Goal: Task Accomplishment & Management: Complete application form

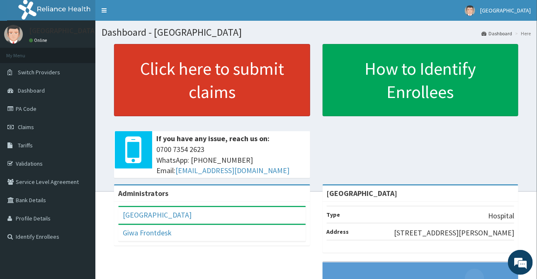
click at [231, 71] on link "Click here to submit claims" at bounding box center [212, 80] width 196 height 72
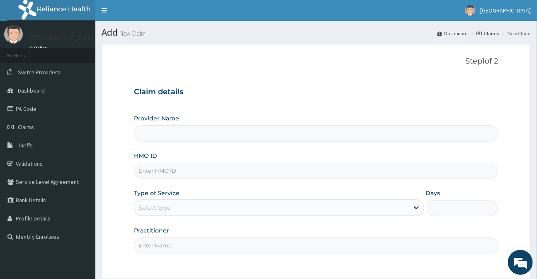
click at [183, 135] on input "Provider Name" at bounding box center [316, 133] width 364 height 16
type input "[GEOGRAPHIC_DATA]"
click at [174, 172] on input "HMO ID" at bounding box center [316, 171] width 364 height 16
type input "DCG/10087/A"
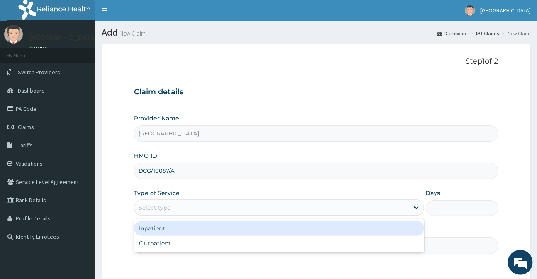
click at [203, 210] on div "Select type" at bounding box center [271, 207] width 274 height 13
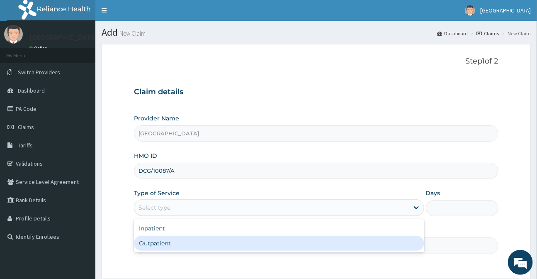
click at [187, 246] on div "Outpatient" at bounding box center [279, 243] width 290 height 15
type input "1"
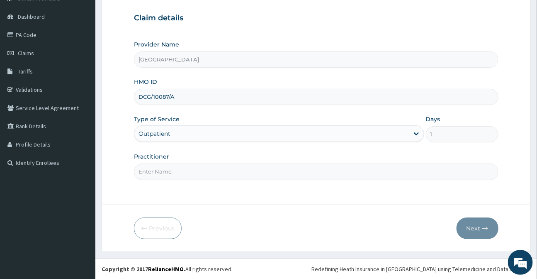
scroll to position [74, 0]
click at [168, 173] on input "Practitioner" at bounding box center [316, 171] width 364 height 16
type input "DR DAMILOLA"
click at [477, 232] on button "Next" at bounding box center [478, 228] width 42 height 22
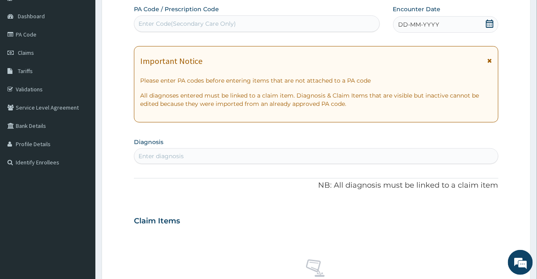
click at [490, 23] on icon at bounding box center [490, 24] width 8 height 8
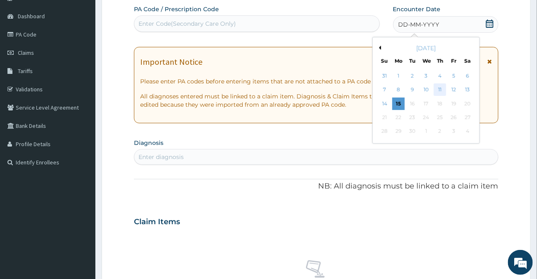
click at [442, 90] on div "11" at bounding box center [440, 90] width 12 height 12
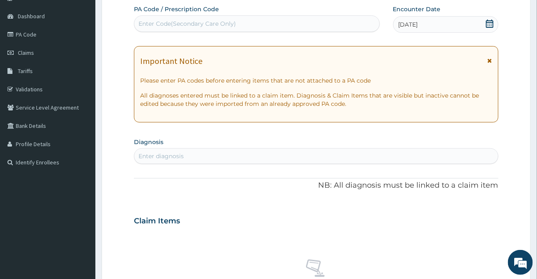
click at [490, 60] on icon at bounding box center [490, 61] width 5 height 6
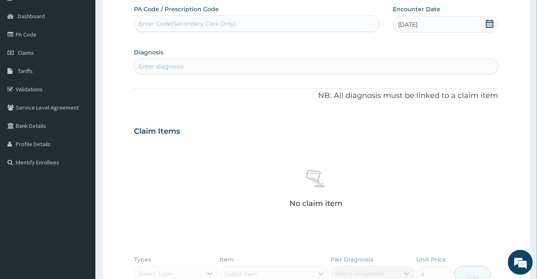
click at [165, 66] on div "Enter diagnosis" at bounding box center [161, 66] width 45 height 8
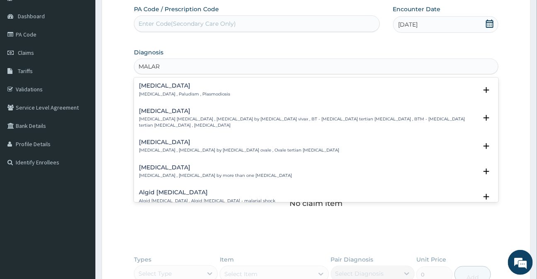
type input "MALARI"
click at [149, 92] on p "[MEDICAL_DATA] , Paludism , Plasmodiosis" at bounding box center [184, 94] width 91 height 6
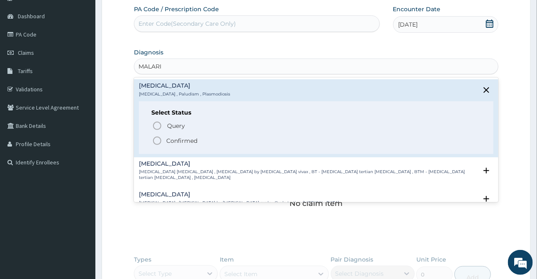
click at [157, 137] on circle "status option filled" at bounding box center [157, 140] width 7 height 7
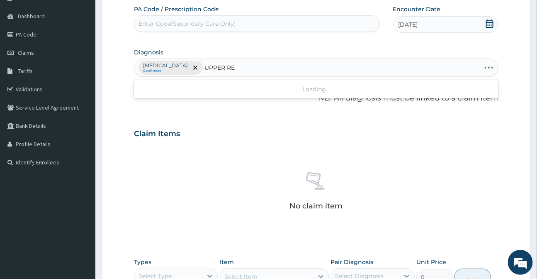
type input "UPPER RES"
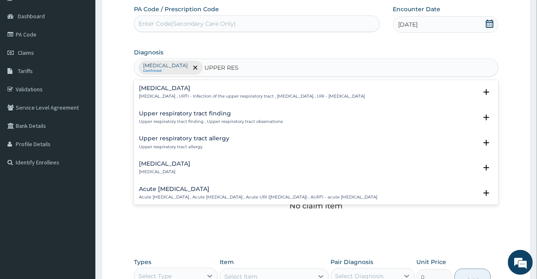
click at [179, 96] on p "Upper respiratory infection , URTI - Infection of the upper respiratory tract ,…" at bounding box center [252, 96] width 226 height 6
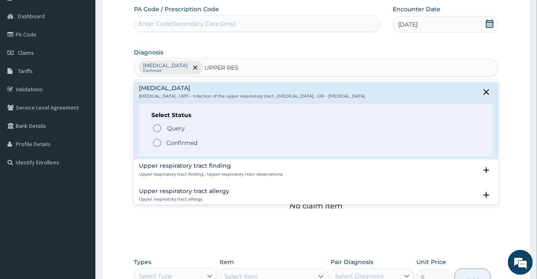
click at [159, 141] on icon "status option filled" at bounding box center [157, 143] width 10 height 10
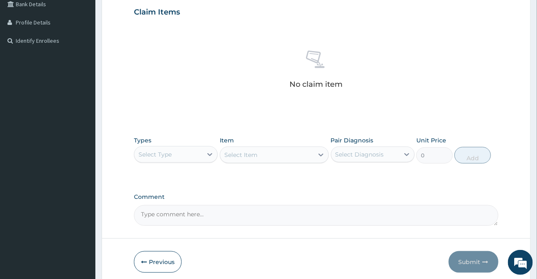
scroll to position [225, 0]
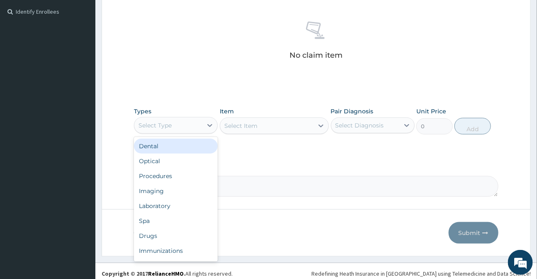
click at [169, 122] on div "Select Type" at bounding box center [155, 125] width 33 height 8
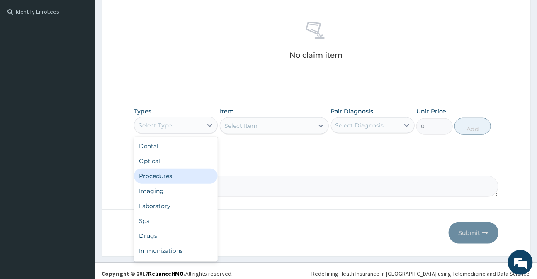
click at [146, 173] on div "Procedures" at bounding box center [176, 175] width 84 height 15
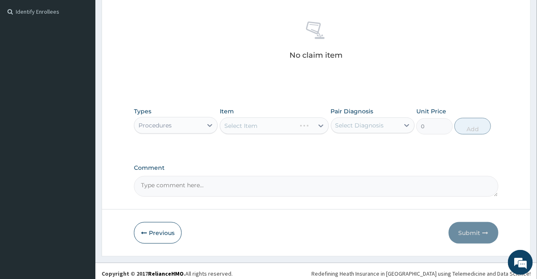
click at [247, 126] on div "Select Item" at bounding box center [274, 125] width 109 height 17
click at [239, 129] on div "Select Item" at bounding box center [274, 125] width 109 height 17
click at [236, 125] on div "Select Item" at bounding box center [241, 126] width 33 height 8
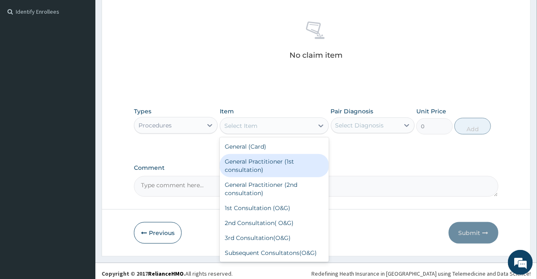
click at [237, 162] on div "General Practitioner (1st consultation)" at bounding box center [274, 165] width 109 height 23
type input "3000"
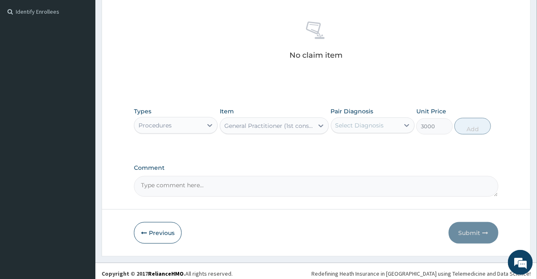
click at [344, 127] on div "Select Diagnosis" at bounding box center [360, 125] width 49 height 8
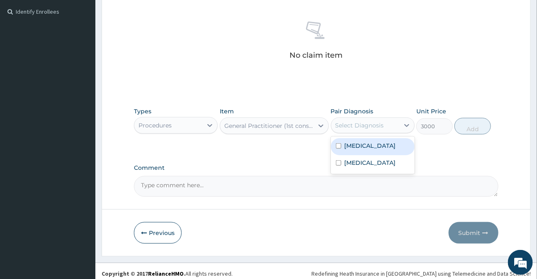
click at [354, 149] on div "[MEDICAL_DATA]" at bounding box center [373, 146] width 84 height 17
checkbox input "true"
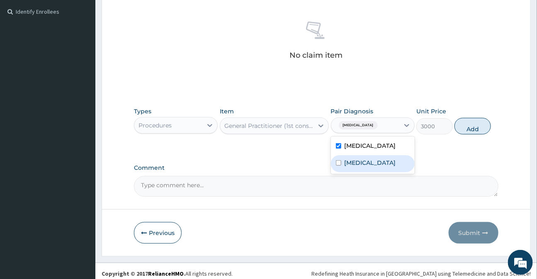
click at [353, 160] on label "Upper respiratory infection" at bounding box center [370, 163] width 51 height 8
checkbox input "true"
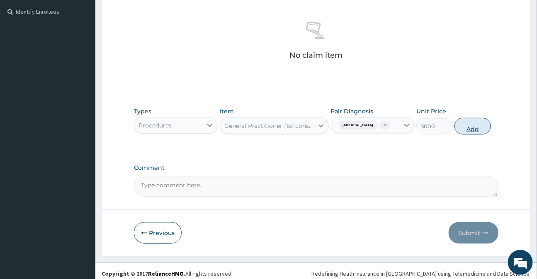
click at [476, 129] on button "Add" at bounding box center [473, 126] width 37 height 17
type input "0"
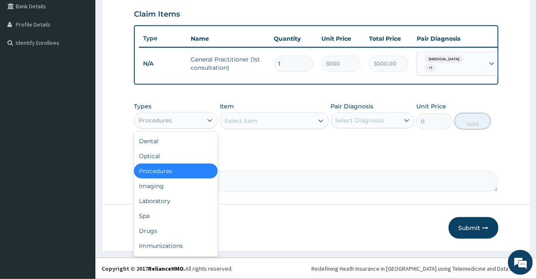
click at [170, 122] on div "Procedures" at bounding box center [155, 120] width 33 height 8
click at [156, 230] on div "Drugs" at bounding box center [176, 230] width 84 height 15
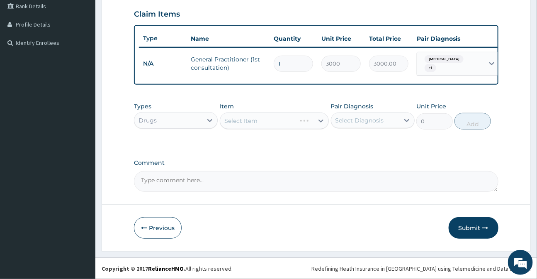
click at [232, 126] on div "Select Item" at bounding box center [274, 120] width 109 height 17
click at [229, 125] on div "Select Item" at bounding box center [266, 120] width 93 height 13
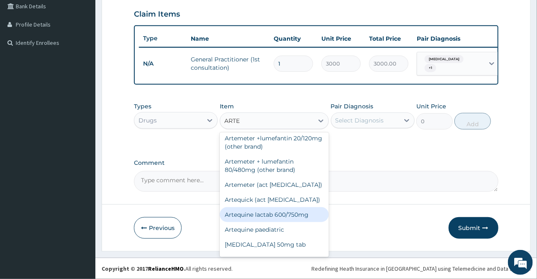
scroll to position [0, 0]
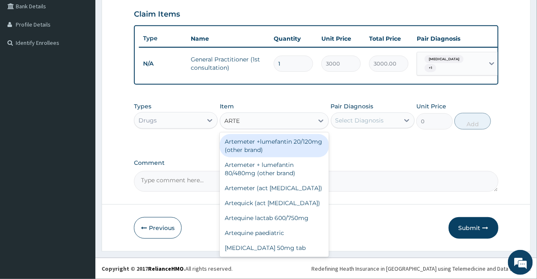
type input "ART"
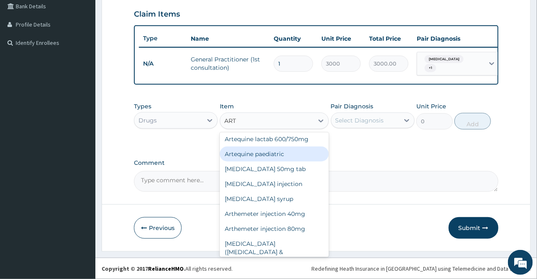
scroll to position [264, 0]
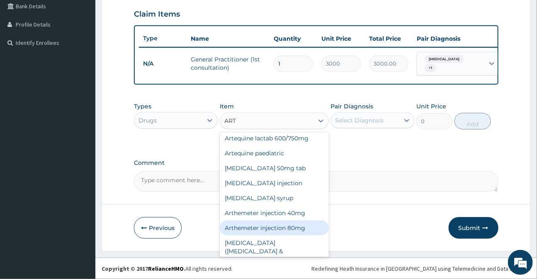
click at [280, 220] on div "Arthemeter injection 80mg" at bounding box center [274, 227] width 109 height 15
type input "420"
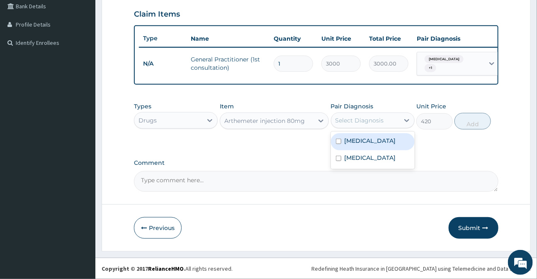
click at [361, 121] on div "Select Diagnosis" at bounding box center [360, 120] width 49 height 8
click at [355, 144] on label "[MEDICAL_DATA]" at bounding box center [370, 141] width 51 height 8
checkbox input "true"
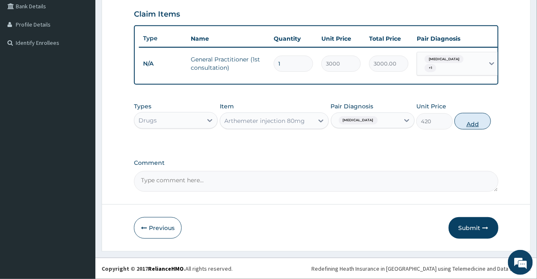
click at [472, 124] on button "Add" at bounding box center [473, 121] width 37 height 17
type input "0"
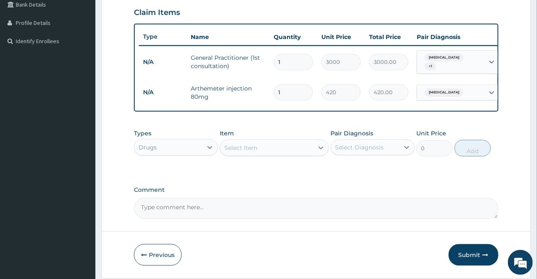
type input "0.00"
type input "6"
type input "2520.00"
type input "6"
click at [249, 151] on div "Select Item" at bounding box center [241, 148] width 33 height 8
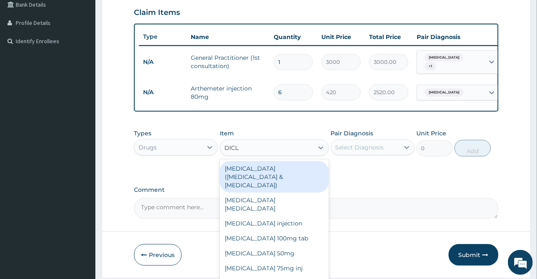
type input "DICLO"
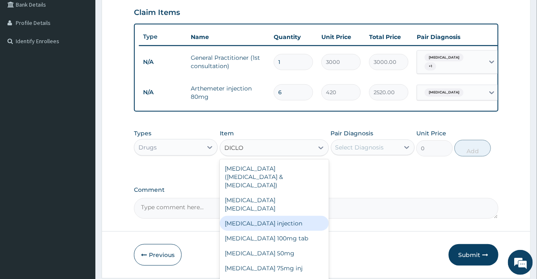
drag, startPoint x: 263, startPoint y: 208, endPoint x: 271, endPoint y: 203, distance: 9.3
click at [263, 216] on div "Diclofenac injection" at bounding box center [274, 223] width 109 height 15
type input "400"
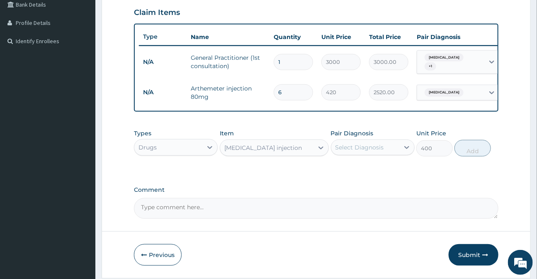
click at [346, 151] on div "Select Diagnosis" at bounding box center [360, 147] width 49 height 8
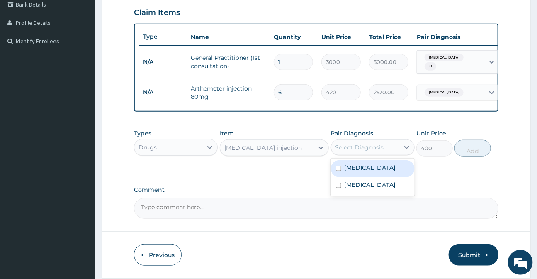
click at [358, 171] on label "Malaria" at bounding box center [370, 168] width 51 height 8
checkbox input "true"
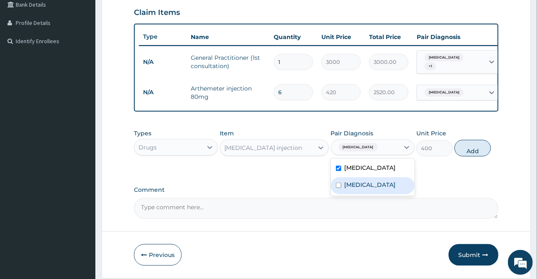
click at [373, 189] on label "Upper respiratory infection" at bounding box center [370, 185] width 51 height 8
checkbox input "true"
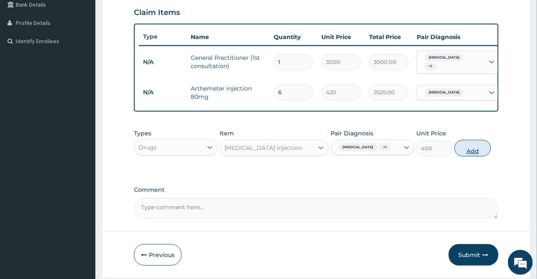
click at [468, 156] on button "Add" at bounding box center [473, 148] width 37 height 17
type input "0"
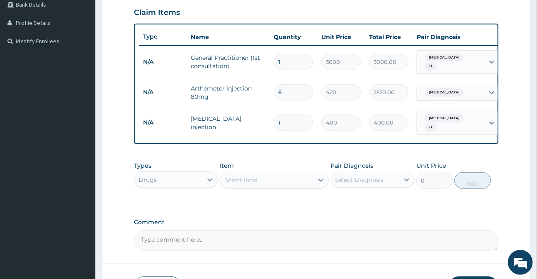
click at [265, 184] on div "Select Item" at bounding box center [266, 179] width 93 height 13
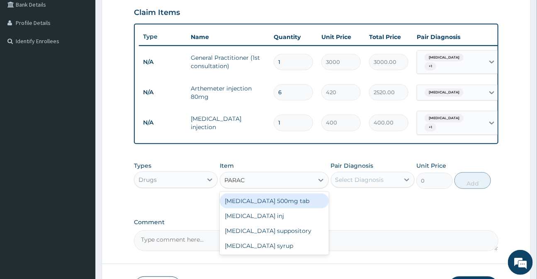
type input "PARACE"
drag, startPoint x: 286, startPoint y: 202, endPoint x: 300, endPoint y: 199, distance: 13.6
click at [286, 202] on div "[MEDICAL_DATA] 500mg tab" at bounding box center [274, 200] width 109 height 15
type input "20"
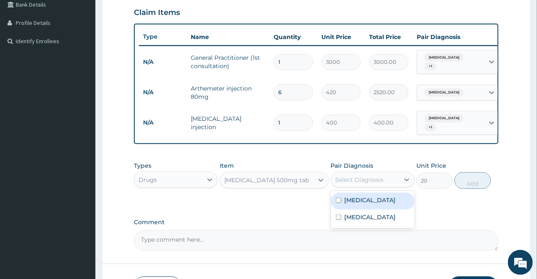
click at [342, 179] on div "Select Diagnosis" at bounding box center [360, 180] width 49 height 8
click at [351, 202] on label "[MEDICAL_DATA]" at bounding box center [370, 200] width 51 height 8
checkbox input "true"
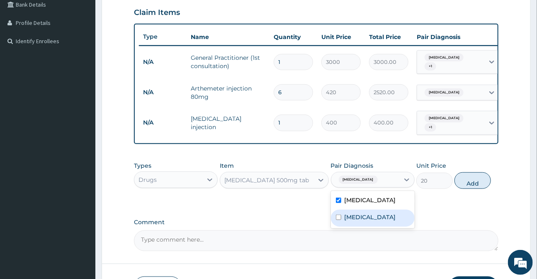
drag, startPoint x: 354, startPoint y: 221, endPoint x: 423, endPoint y: 202, distance: 71.5
click at [356, 221] on label "Upper respiratory infection" at bounding box center [370, 217] width 51 height 8
checkbox input "true"
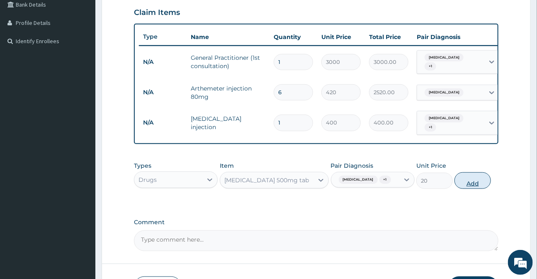
click at [466, 176] on button "Add" at bounding box center [473, 180] width 37 height 17
type input "0"
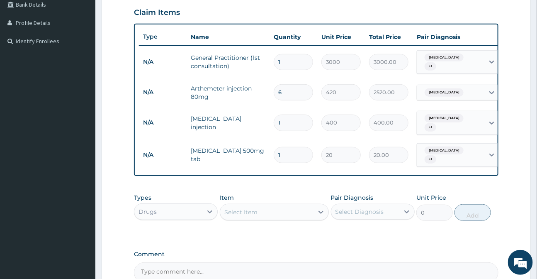
type input "18"
type input "360.00"
type input "18"
click at [257, 208] on div "Select Item" at bounding box center [241, 212] width 33 height 8
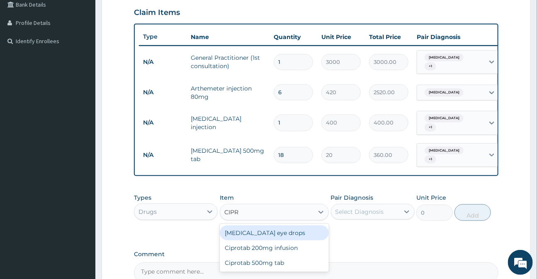
type input "CIPRO"
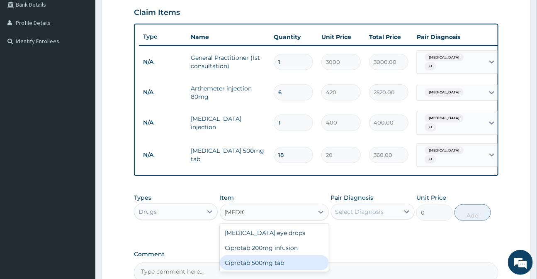
drag, startPoint x: 273, startPoint y: 260, endPoint x: 313, endPoint y: 245, distance: 42.2
click at [278, 257] on div "Ciprotab 500mg tab" at bounding box center [274, 262] width 109 height 15
type input "150"
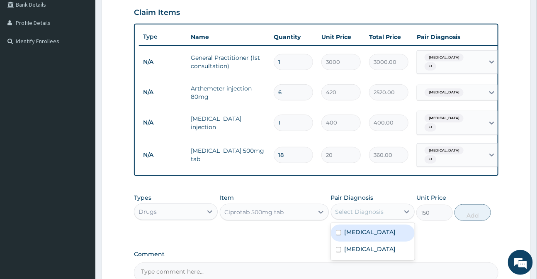
click at [356, 209] on div "Select Diagnosis" at bounding box center [360, 211] width 49 height 8
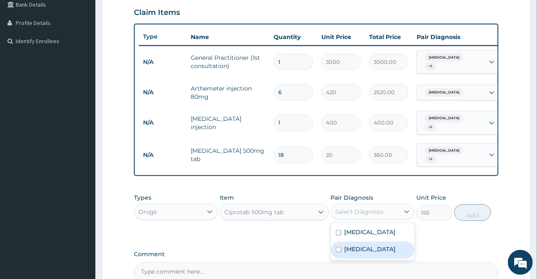
click at [363, 247] on label "Upper respiratory infection" at bounding box center [370, 249] width 51 height 8
checkbox input "true"
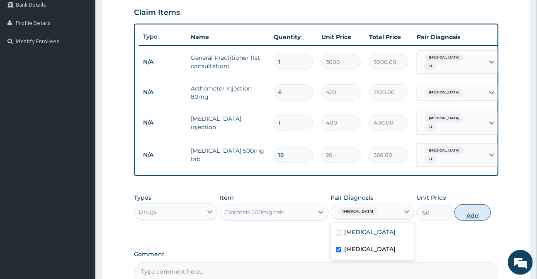
click at [467, 211] on button "Add" at bounding box center [473, 212] width 37 height 17
type input "0"
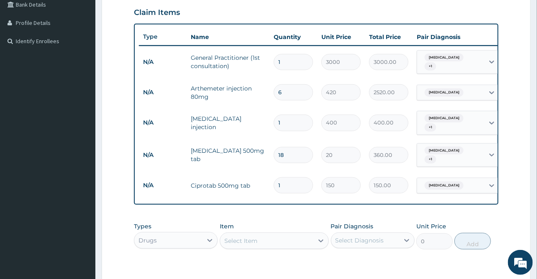
type input "10"
type input "1500.00"
type input "10"
click at [233, 238] on div "Select Item" at bounding box center [241, 241] width 33 height 8
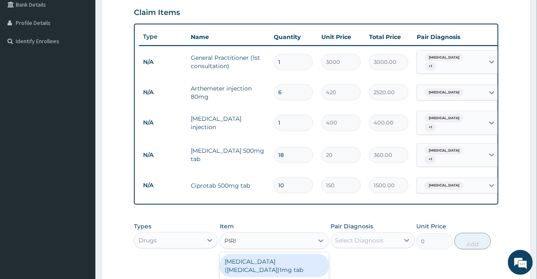
type input "PIRIT"
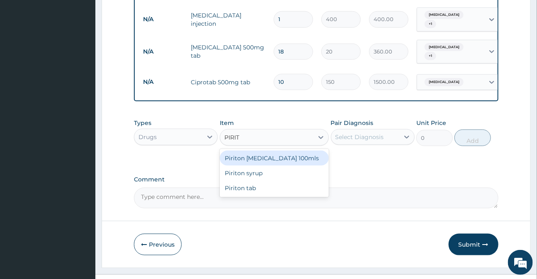
scroll to position [309, 0]
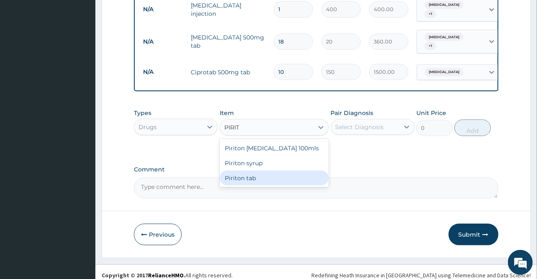
click at [249, 174] on div "Piriton tab" at bounding box center [274, 178] width 109 height 15
type input "20"
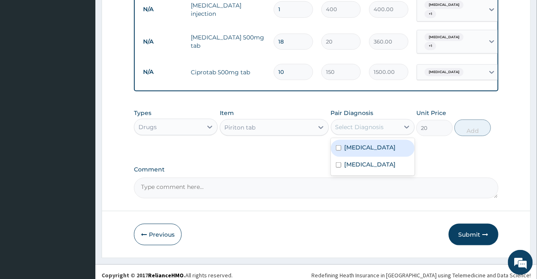
click at [356, 125] on div "Select Diagnosis" at bounding box center [360, 127] width 49 height 8
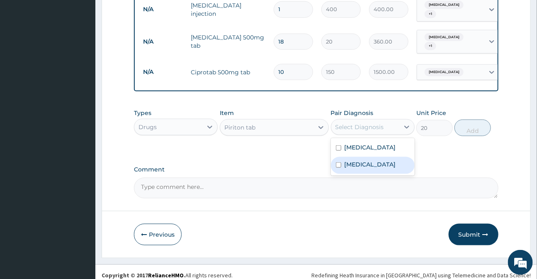
click at [361, 161] on label "Upper respiratory infection" at bounding box center [370, 164] width 51 height 8
checkbox input "true"
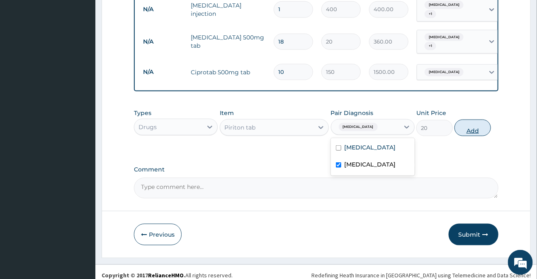
click at [474, 124] on button "Add" at bounding box center [473, 128] width 37 height 17
type input "0"
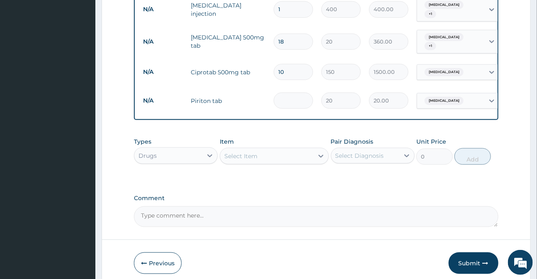
type input "0.00"
type input "5"
type input "100.00"
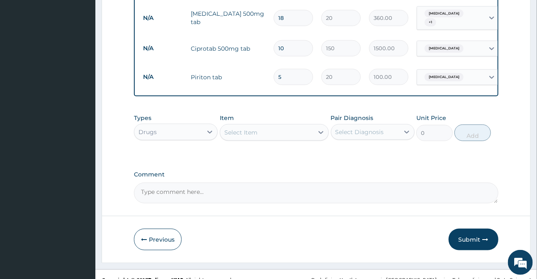
scroll to position [340, 0]
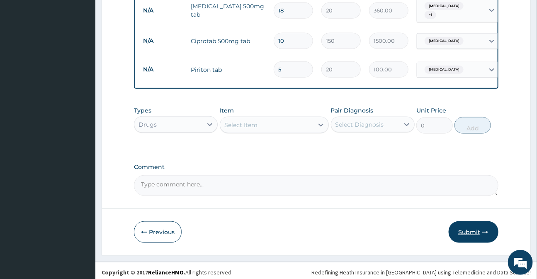
type input "5"
click at [477, 227] on button "Submit" at bounding box center [474, 232] width 50 height 22
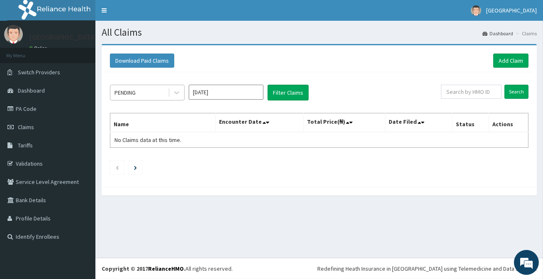
click at [155, 95] on div "PENDING" at bounding box center [139, 92] width 58 height 13
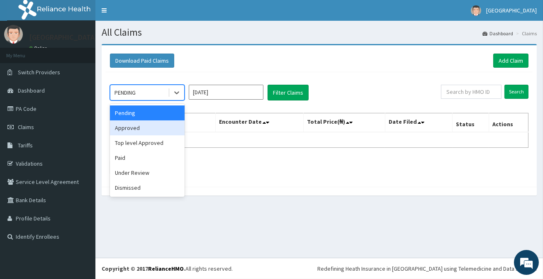
click at [141, 125] on div "Approved" at bounding box center [147, 127] width 75 height 15
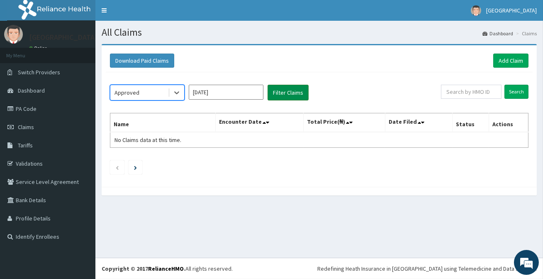
click at [288, 90] on button "Filter Claims" at bounding box center [288, 93] width 41 height 16
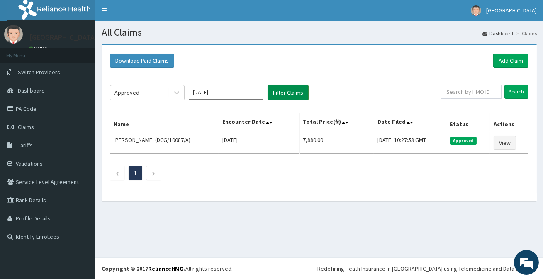
click at [288, 90] on button "Filter Claims" at bounding box center [288, 93] width 41 height 16
click at [513, 58] on link "Add Claim" at bounding box center [510, 61] width 35 height 14
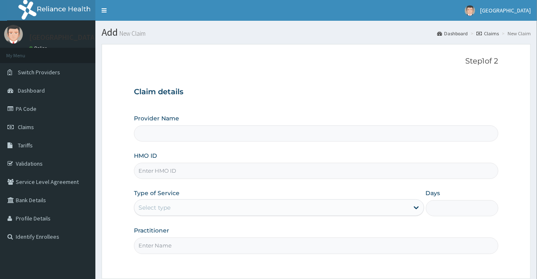
click at [169, 172] on input "HMO ID" at bounding box center [316, 171] width 364 height 16
type input "[GEOGRAPHIC_DATA]"
click at [178, 172] on input "HMO ID" at bounding box center [316, 171] width 364 height 16
click at [154, 172] on input "HMO ID" at bounding box center [316, 171] width 364 height 16
type input "NPM/10544/A"
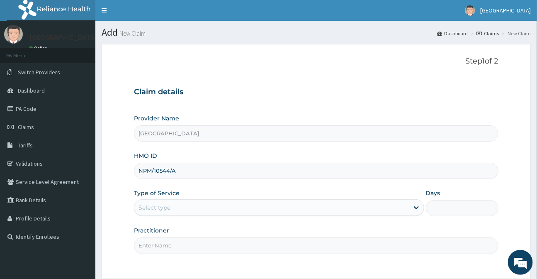
click at [180, 212] on div "Select type" at bounding box center [271, 207] width 274 height 13
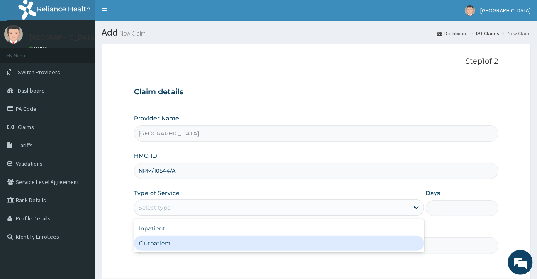
click at [173, 244] on div "Outpatient" at bounding box center [279, 243] width 290 height 15
type input "1"
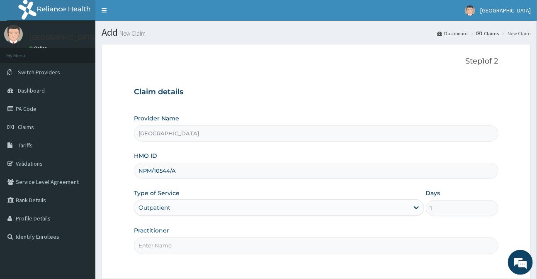
click at [187, 247] on input "Practitioner" at bounding box center [316, 245] width 364 height 16
type input "DR DAMILOLA"
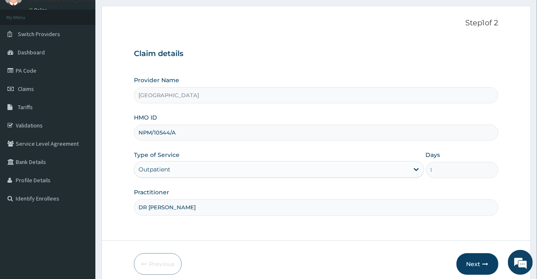
scroll to position [74, 0]
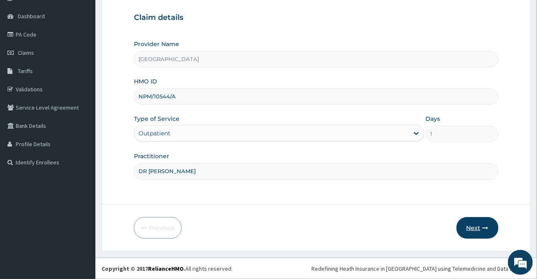
click at [470, 225] on button "Next" at bounding box center [478, 228] width 42 height 22
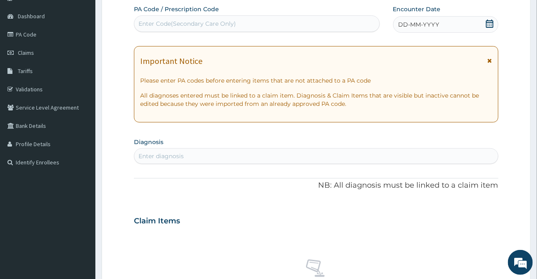
click at [489, 23] on icon at bounding box center [490, 24] width 8 height 8
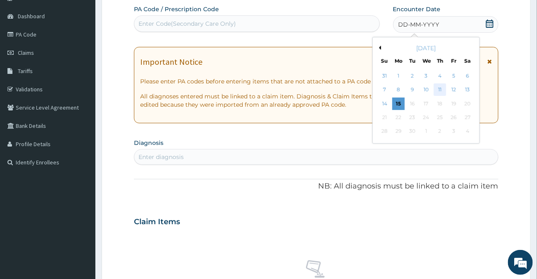
click at [437, 89] on div "11" at bounding box center [440, 90] width 12 height 12
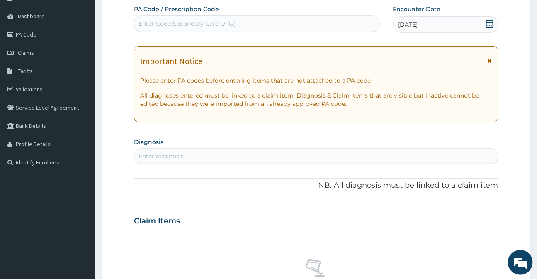
drag, startPoint x: 491, startPoint y: 60, endPoint x: 477, endPoint y: 61, distance: 14.1
click at [491, 60] on icon at bounding box center [490, 61] width 5 height 6
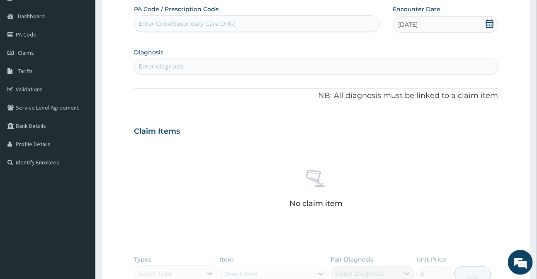
click at [154, 67] on div "Enter diagnosis" at bounding box center [161, 66] width 45 height 8
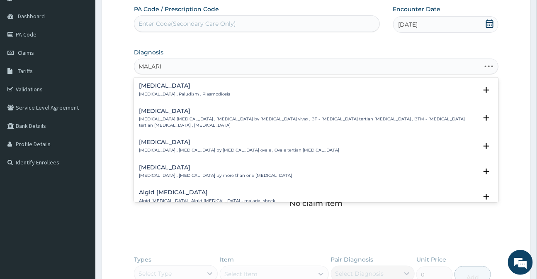
type input "MALARIA"
click at [157, 93] on p "Malaria , Paludism , Plasmodiosis" at bounding box center [184, 94] width 91 height 6
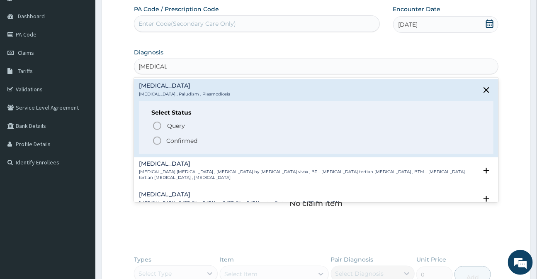
click at [161, 142] on circle "status option filled" at bounding box center [157, 140] width 7 height 7
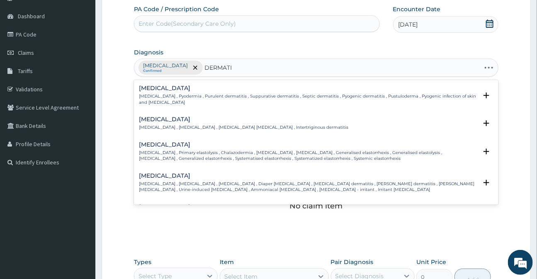
type input "DERMATIT"
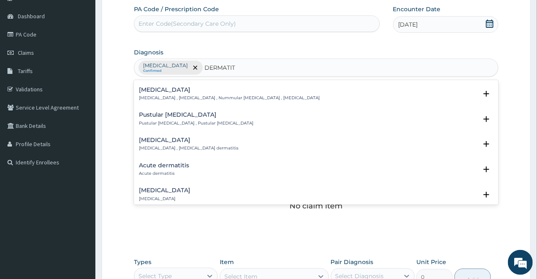
scroll to position [377, 0]
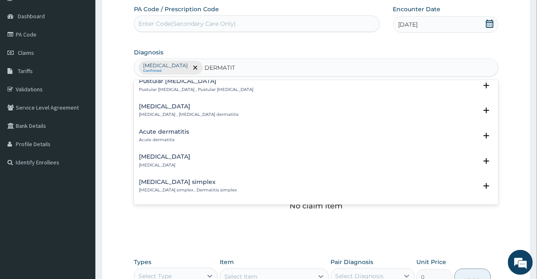
click at [155, 138] on p "Acute dermatitis" at bounding box center [164, 140] width 50 height 6
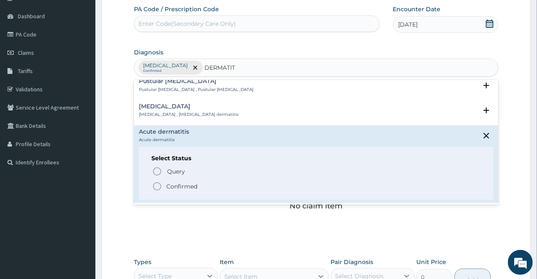
click at [157, 187] on icon "status option filled" at bounding box center [157, 186] width 10 height 10
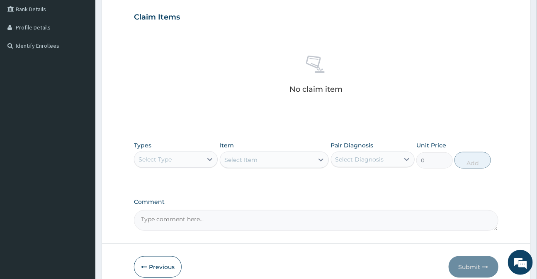
scroll to position [225, 0]
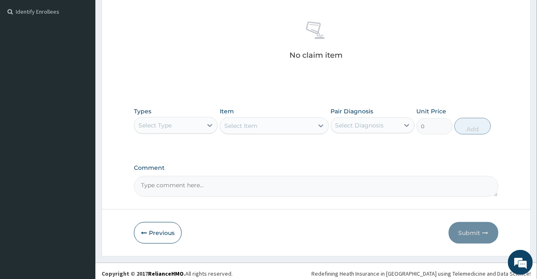
click at [155, 128] on div "Select Type" at bounding box center [155, 125] width 33 height 8
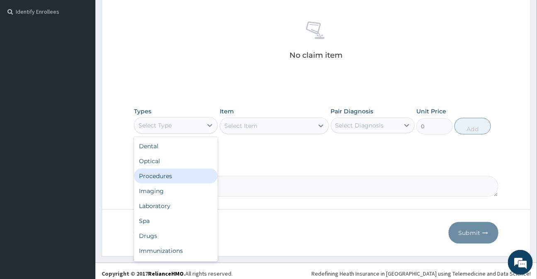
click at [156, 178] on div "Procedures" at bounding box center [176, 175] width 84 height 15
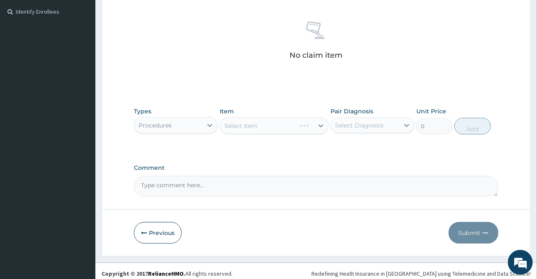
click at [242, 127] on div "Select Item" at bounding box center [274, 125] width 109 height 17
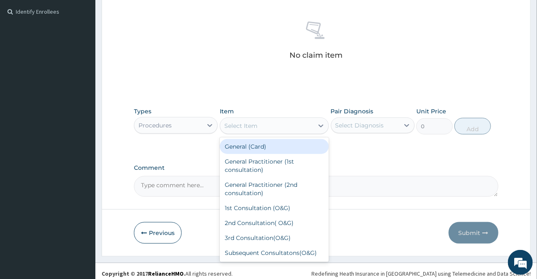
click at [242, 128] on div "Select Item" at bounding box center [241, 126] width 33 height 8
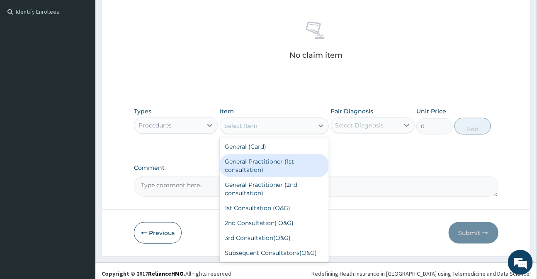
click at [244, 166] on div "General Practitioner (1st consultation)" at bounding box center [274, 165] width 109 height 23
type input "3000"
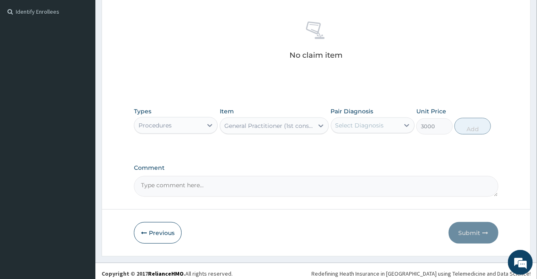
drag, startPoint x: 364, startPoint y: 126, endPoint x: 361, endPoint y: 133, distance: 7.8
click at [364, 126] on div "Select Diagnosis" at bounding box center [360, 125] width 49 height 8
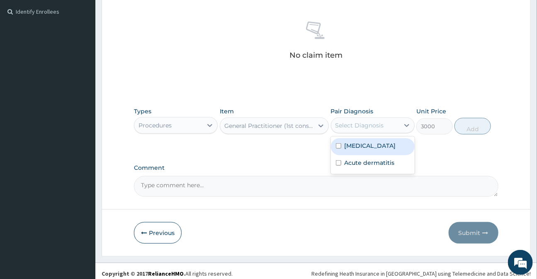
click at [355, 147] on label "Malaria" at bounding box center [370, 146] width 51 height 8
checkbox input "true"
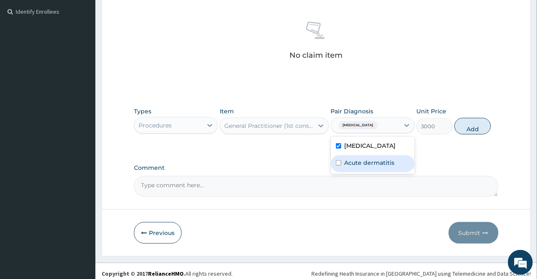
click at [355, 160] on label "Acute dermatitis" at bounding box center [370, 163] width 50 height 8
checkbox input "true"
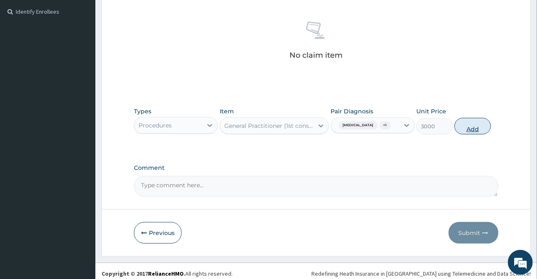
click at [470, 129] on button "Add" at bounding box center [473, 126] width 37 height 17
type input "0"
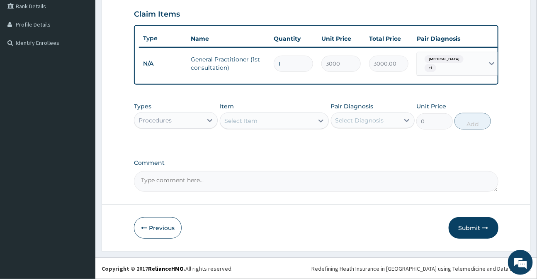
scroll to position [195, 0]
click at [176, 120] on div "Procedures" at bounding box center [168, 120] width 68 height 13
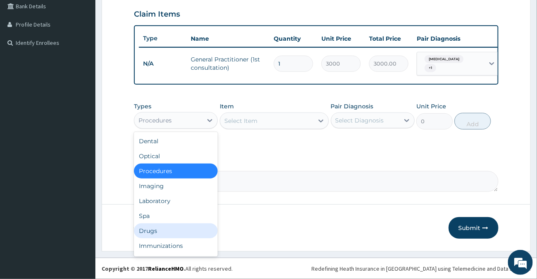
click at [154, 232] on div "Drugs" at bounding box center [176, 230] width 84 height 15
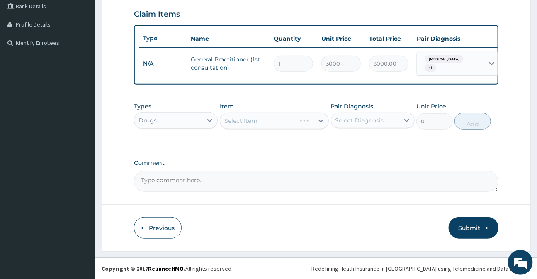
click at [234, 124] on div "Select Item" at bounding box center [274, 120] width 109 height 17
click at [233, 124] on div "Select Item" at bounding box center [274, 120] width 109 height 17
click at [231, 122] on div "Select Item" at bounding box center [241, 121] width 33 height 8
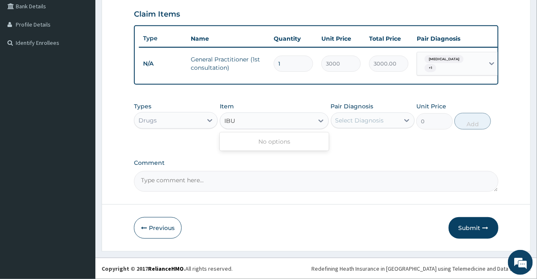
type input "IB"
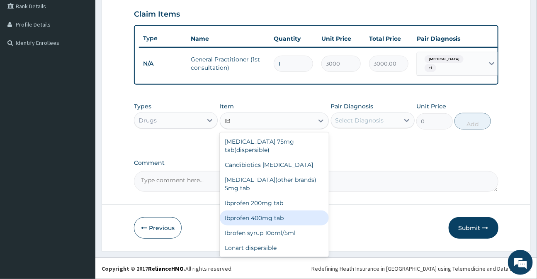
click at [262, 212] on div "Ibprofen 400mg tab" at bounding box center [274, 217] width 109 height 15
type input "50"
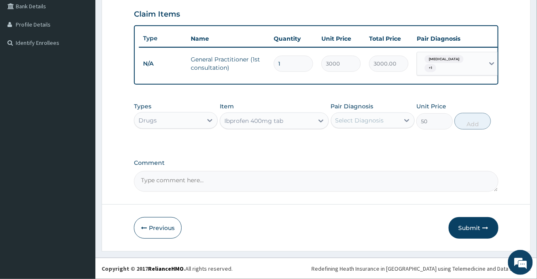
click at [364, 122] on div "Select Diagnosis" at bounding box center [360, 120] width 49 height 8
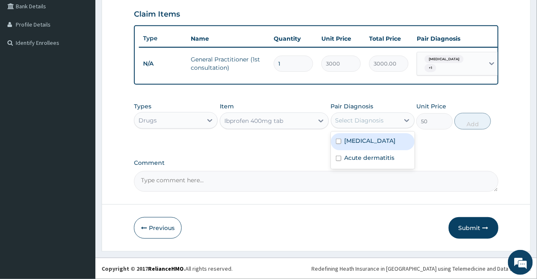
click at [355, 142] on label "Malaria" at bounding box center [370, 141] width 51 height 8
checkbox input "true"
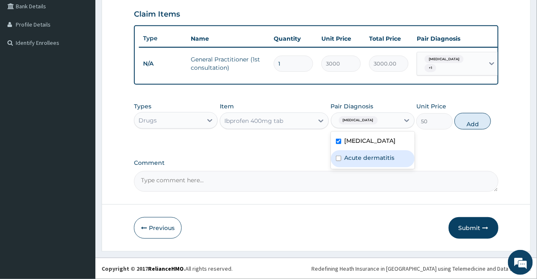
drag, startPoint x: 357, startPoint y: 159, endPoint x: 415, endPoint y: 154, distance: 57.5
click at [372, 159] on label "Acute dermatitis" at bounding box center [370, 158] width 50 height 8
checkbox input "true"
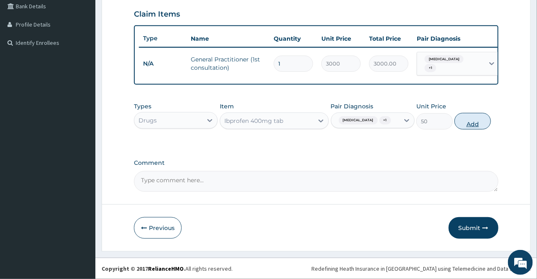
click at [477, 117] on button "Add" at bounding box center [473, 121] width 37 height 17
type input "0"
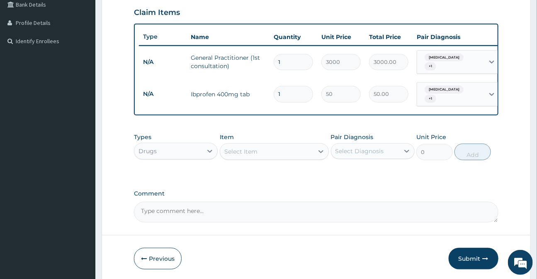
type input "10"
type input "500.00"
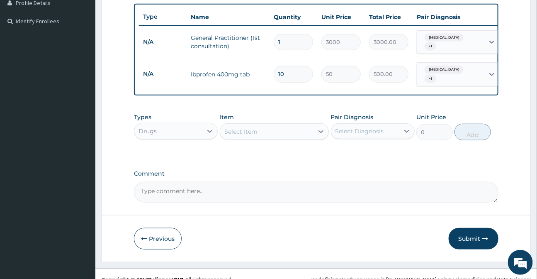
scroll to position [224, 0]
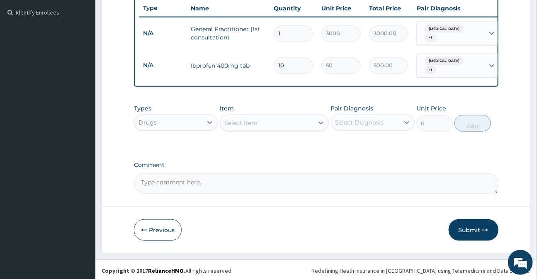
type input "10"
click at [244, 119] on div "Select Item" at bounding box center [241, 123] width 33 height 8
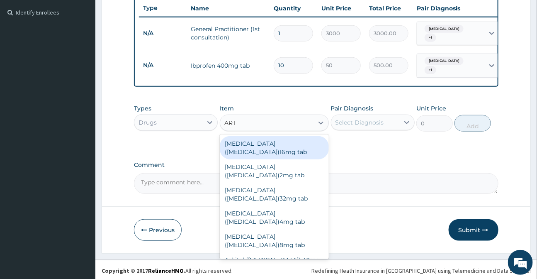
type input "ARTE"
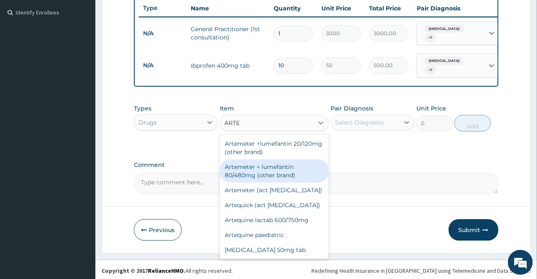
click at [261, 176] on div "Artemeter + lumefantin 80/480mg (other brand)" at bounding box center [274, 170] width 109 height 23
type input "192"
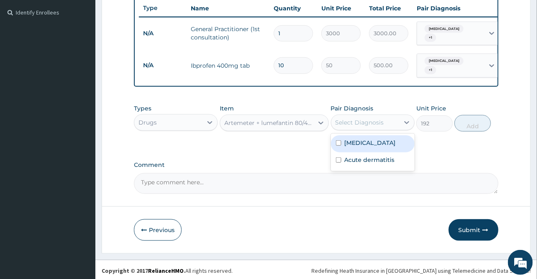
click at [363, 121] on div "Select Diagnosis" at bounding box center [360, 122] width 49 height 8
click at [360, 139] on label "Malaria" at bounding box center [370, 143] width 51 height 8
checkbox input "true"
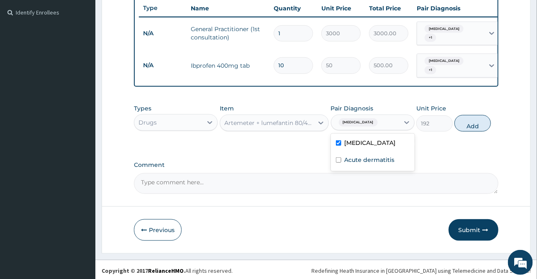
drag, startPoint x: 469, startPoint y: 121, endPoint x: 442, endPoint y: 132, distance: 28.9
click at [468, 121] on button "Add" at bounding box center [473, 123] width 37 height 17
type input "0"
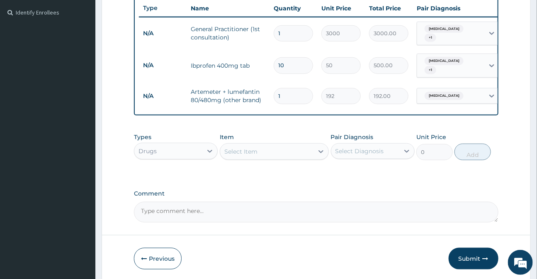
type input "0.00"
type input "6"
type input "1152.00"
type input "6"
drag, startPoint x: 242, startPoint y: 150, endPoint x: 241, endPoint y: 157, distance: 6.7
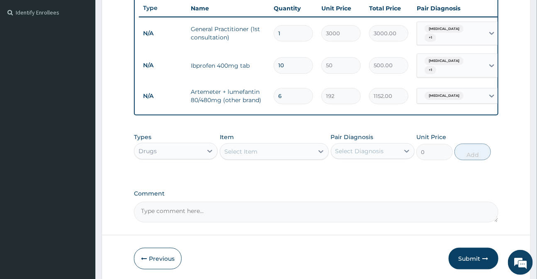
click at [242, 150] on div "Select Item" at bounding box center [241, 151] width 33 height 8
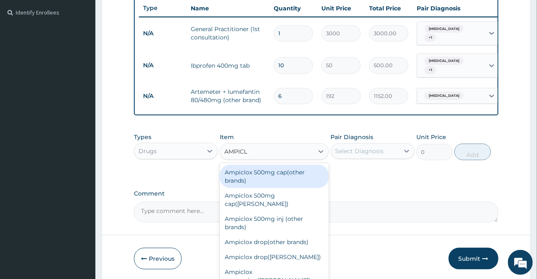
type input "AMPICLO"
drag, startPoint x: 271, startPoint y: 179, endPoint x: 276, endPoint y: 179, distance: 5.0
click at [271, 179] on div "Ampiclox 500mg cap(other brands)" at bounding box center [274, 176] width 109 height 23
type input "52.8"
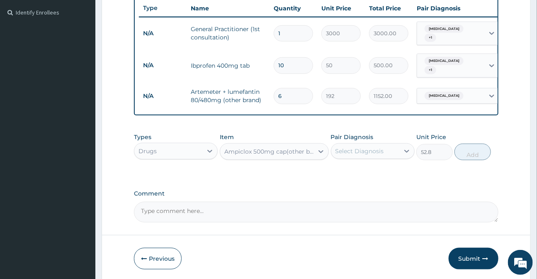
click at [352, 148] on div "Select Diagnosis" at bounding box center [360, 151] width 49 height 8
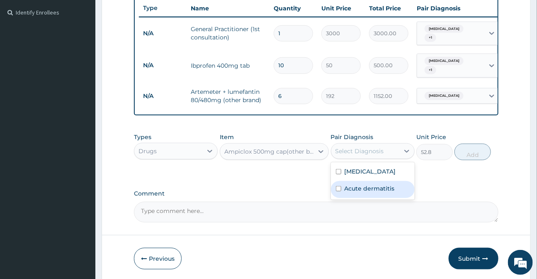
click at [361, 190] on div "Acute dermatitis" at bounding box center [373, 189] width 84 height 17
checkbox input "true"
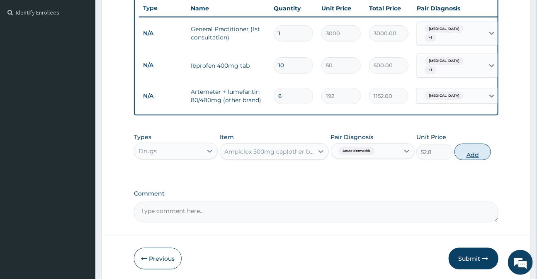
click at [474, 151] on button "Add" at bounding box center [473, 152] width 37 height 17
type input "0"
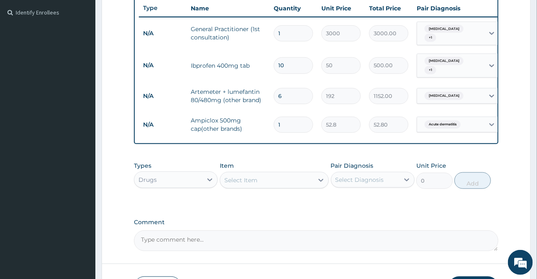
type input "15"
type input "792.00"
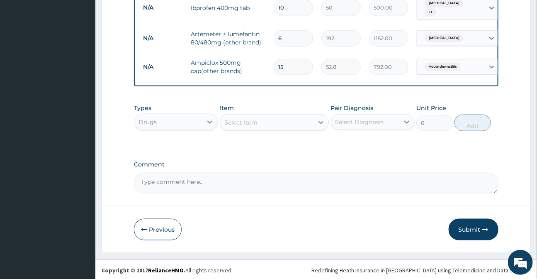
scroll to position [282, 0]
type input "15"
click at [472, 227] on button "Submit" at bounding box center [474, 229] width 50 height 22
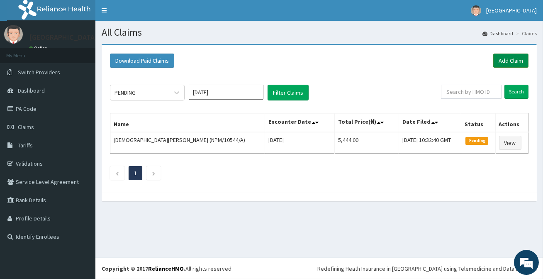
click at [508, 62] on link "Add Claim" at bounding box center [510, 61] width 35 height 14
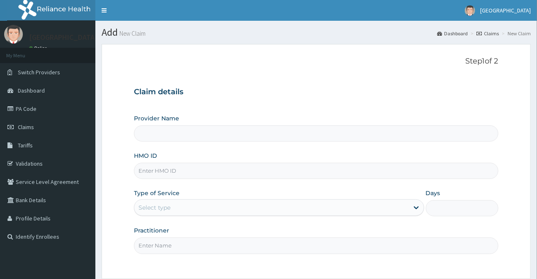
click at [158, 169] on input "HMO ID" at bounding box center [316, 171] width 364 height 16
type input "[GEOGRAPHIC_DATA]"
type input "AXI/10006/A"
click at [221, 206] on div "Select type" at bounding box center [271, 207] width 274 height 13
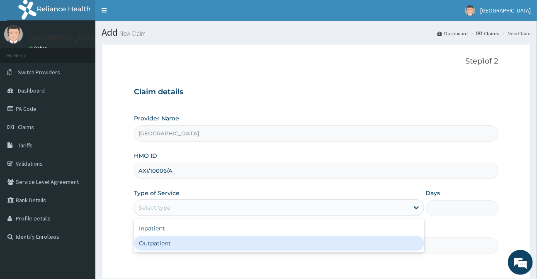
click at [178, 244] on div "Outpatient" at bounding box center [279, 243] width 290 height 15
type input "1"
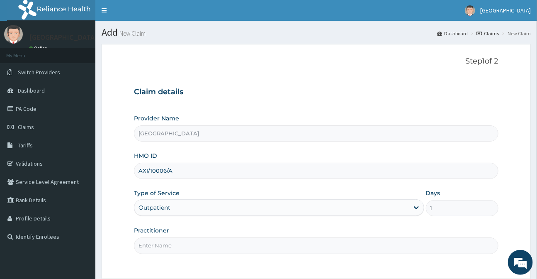
click at [211, 244] on input "Practitioner" at bounding box center [316, 245] width 364 height 16
type input "DR ANTHONY"
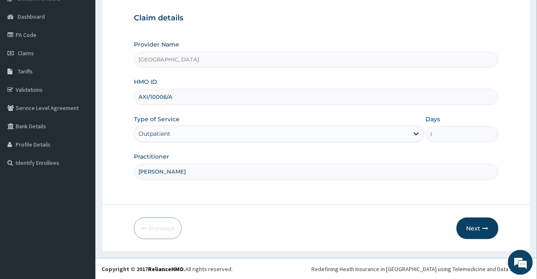
scroll to position [74, 0]
click at [474, 226] on button "Next" at bounding box center [478, 228] width 42 height 22
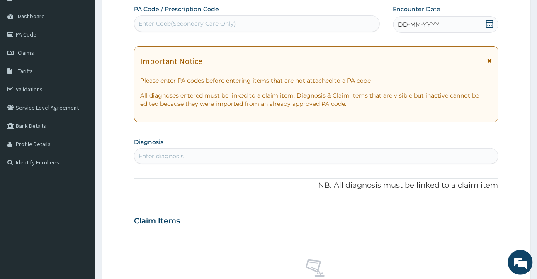
click at [489, 23] on icon at bounding box center [490, 24] width 8 height 8
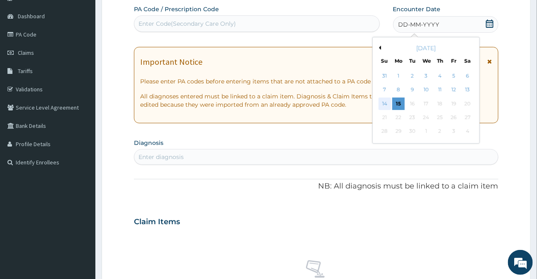
click at [386, 99] on div "14" at bounding box center [384, 104] width 12 height 12
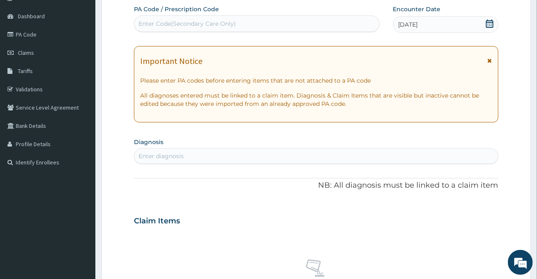
drag, startPoint x: 490, startPoint y: 59, endPoint x: 458, endPoint y: 60, distance: 31.6
click at [490, 58] on icon at bounding box center [490, 61] width 5 height 6
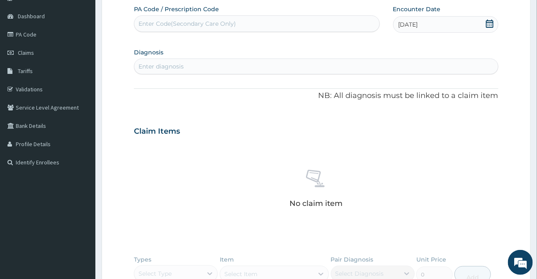
click at [159, 61] on div "Enter diagnosis" at bounding box center [316, 66] width 364 height 13
type input "B"
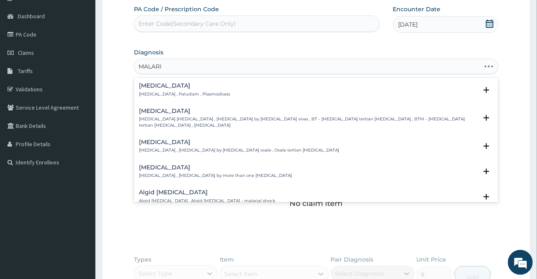
type input "[MEDICAL_DATA]"
click at [158, 87] on h4 "[MEDICAL_DATA]" at bounding box center [184, 86] width 91 height 6
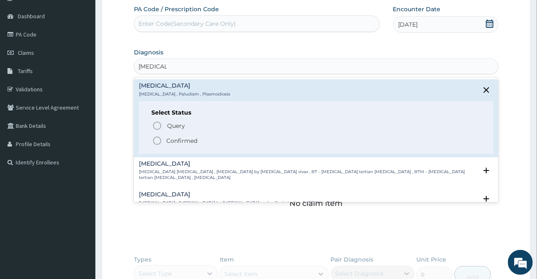
click at [156, 142] on icon "status option filled" at bounding box center [157, 141] width 10 height 10
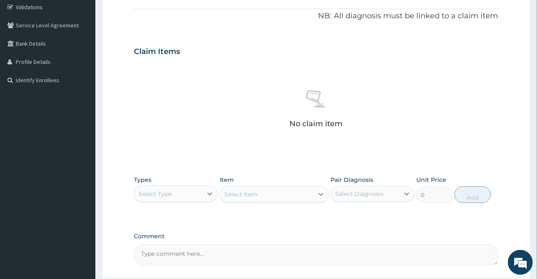
scroll to position [187, 0]
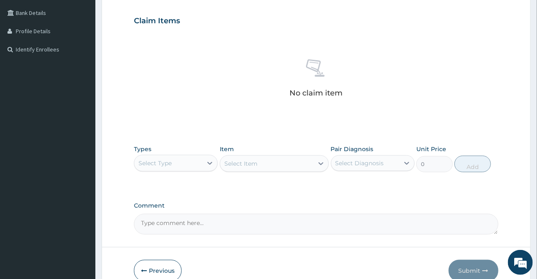
click at [181, 162] on div "Select Type" at bounding box center [168, 162] width 68 height 13
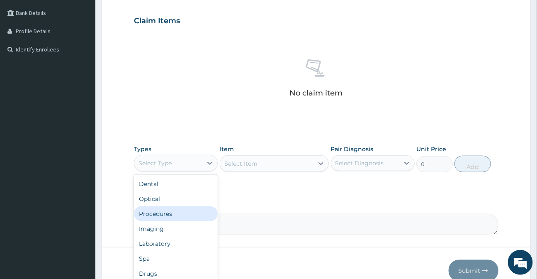
click at [168, 212] on div "Procedures" at bounding box center [176, 213] width 84 height 15
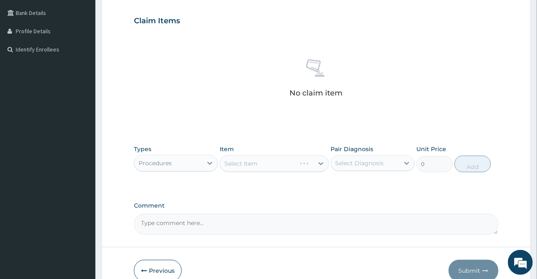
click at [247, 166] on div "Select Item" at bounding box center [274, 163] width 109 height 17
click at [243, 166] on div "Select Item" at bounding box center [274, 163] width 109 height 17
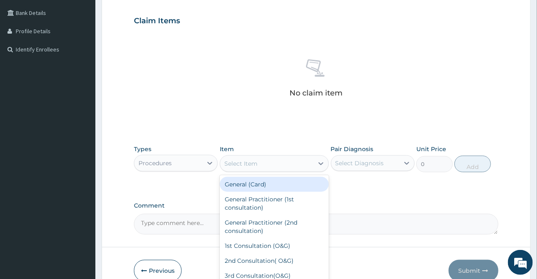
click at [243, 166] on div "Select Item" at bounding box center [241, 163] width 33 height 8
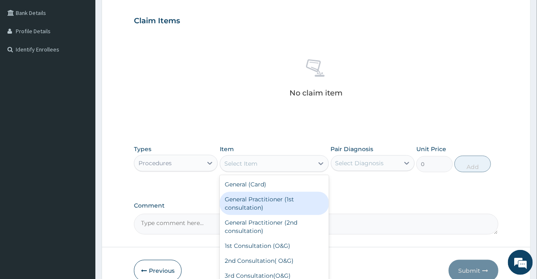
click at [245, 198] on div "General Practitioner (1st consultation)" at bounding box center [274, 203] width 109 height 23
type input "3000"
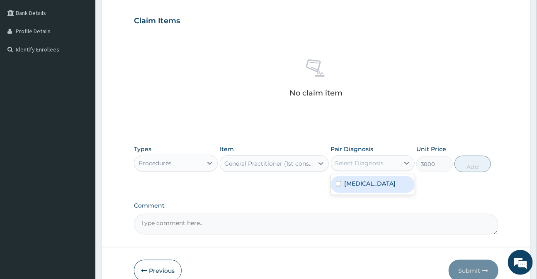
click at [359, 166] on div "Select Diagnosis" at bounding box center [360, 163] width 49 height 8
drag, startPoint x: 349, startPoint y: 186, endPoint x: 355, endPoint y: 185, distance: 5.9
click at [353, 185] on label "[MEDICAL_DATA]" at bounding box center [370, 183] width 51 height 8
checkbox input "true"
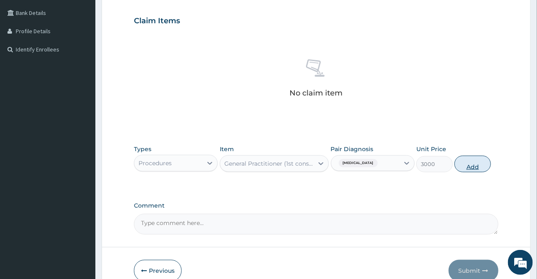
click at [470, 164] on button "Add" at bounding box center [473, 164] width 37 height 17
type input "0"
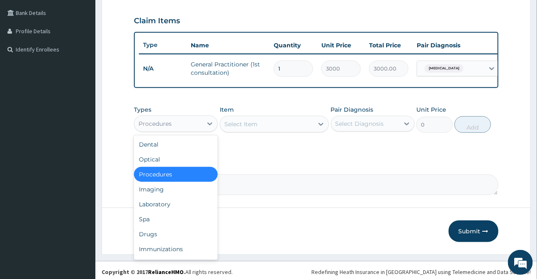
click at [167, 128] on div "Procedures" at bounding box center [155, 124] width 33 height 8
click at [151, 242] on div "Drugs" at bounding box center [176, 234] width 84 height 15
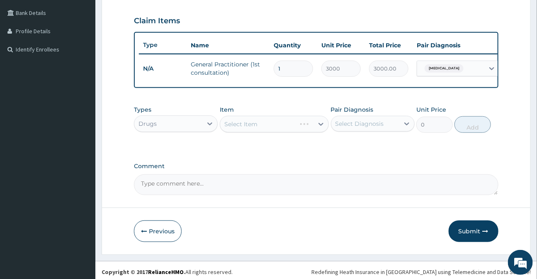
click at [232, 129] on div "Select Item" at bounding box center [274, 124] width 109 height 17
click at [234, 131] on div "Select Item" at bounding box center [266, 123] width 93 height 13
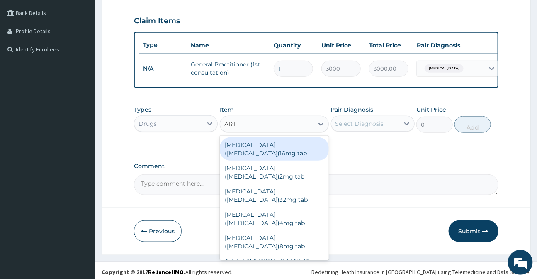
type input "ARTE"
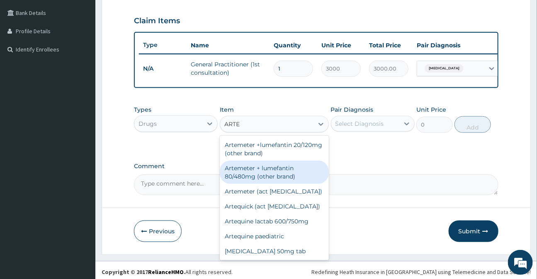
click at [258, 181] on div "Artemeter + lumefantin 80/480mg (other brand)" at bounding box center [274, 172] width 109 height 23
type input "192"
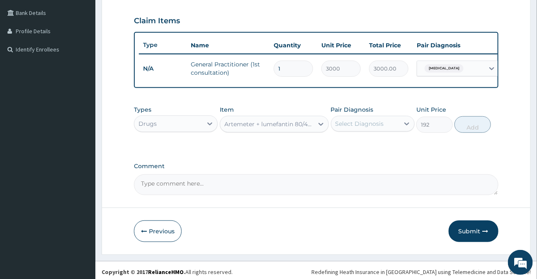
click at [361, 128] on div "Select Diagnosis" at bounding box center [360, 124] width 49 height 8
click at [355, 148] on label "[MEDICAL_DATA]" at bounding box center [370, 144] width 51 height 8
checkbox input "true"
click at [472, 133] on button "Add" at bounding box center [473, 124] width 37 height 17
type input "0"
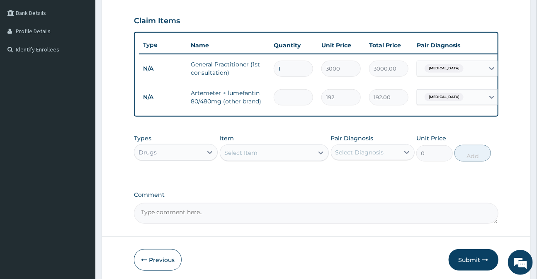
type input "0.00"
type input "6"
type input "1152.00"
type input "6"
click at [238, 157] on div "Select Item" at bounding box center [241, 153] width 33 height 8
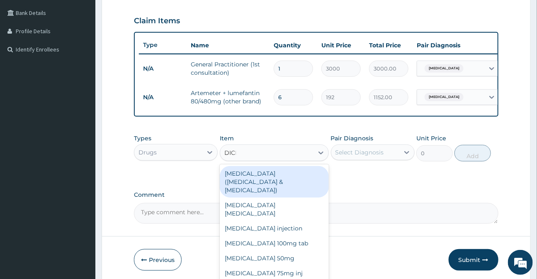
type input "DICLO"
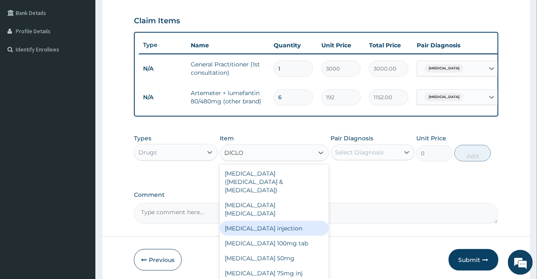
click at [264, 221] on div "[MEDICAL_DATA] injection" at bounding box center [274, 228] width 109 height 15
type input "400"
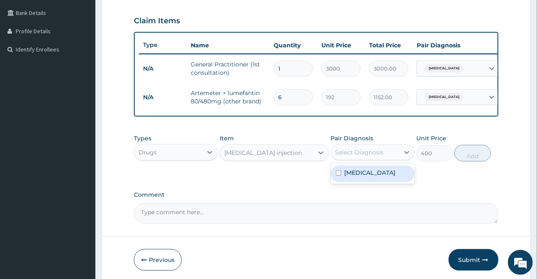
click at [356, 156] on div "Select Diagnosis" at bounding box center [360, 152] width 49 height 8
click at [346, 177] on label "Malaria" at bounding box center [370, 172] width 51 height 8
checkbox input "true"
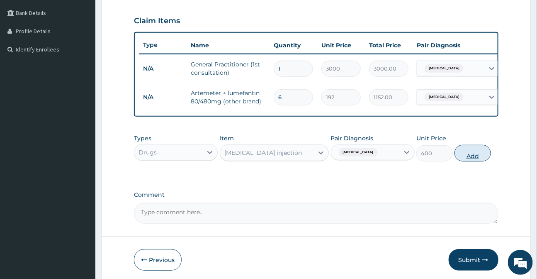
click at [476, 161] on button "Add" at bounding box center [473, 153] width 37 height 17
type input "0"
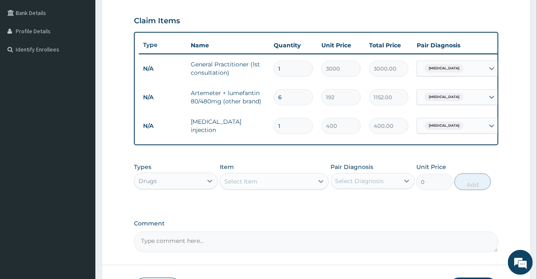
click at [253, 186] on div "Select Item" at bounding box center [241, 181] width 33 height 8
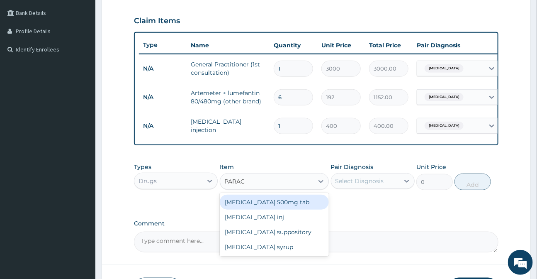
type input "PARACE"
click at [264, 203] on div "Paracetamol 500mg tab" at bounding box center [274, 202] width 109 height 15
type input "20"
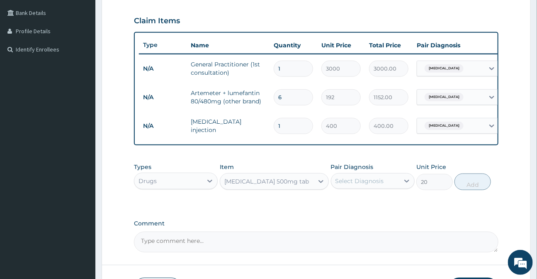
click at [365, 185] on div "Select Diagnosis" at bounding box center [360, 181] width 49 height 8
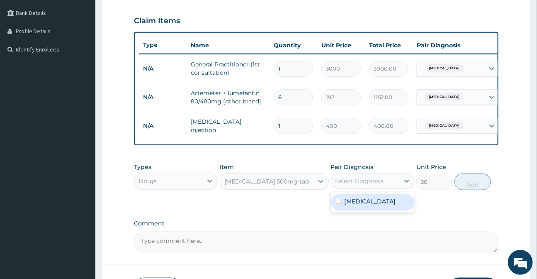
click at [356, 205] on label "Malaria" at bounding box center [370, 201] width 51 height 8
checkbox input "true"
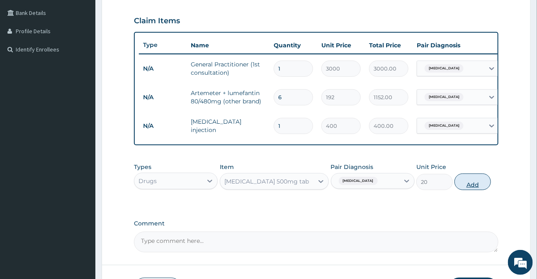
click at [469, 189] on button "Add" at bounding box center [473, 181] width 37 height 17
type input "0"
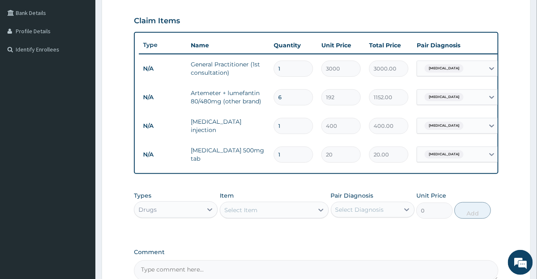
type input "11"
type input "220.00"
type input "118"
type input "2360.00"
click at [282, 155] on input "118" at bounding box center [293, 154] width 39 height 16
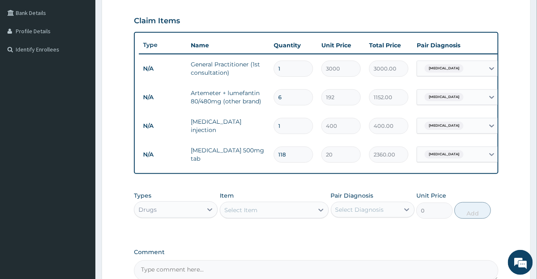
type input "18"
type input "360.00"
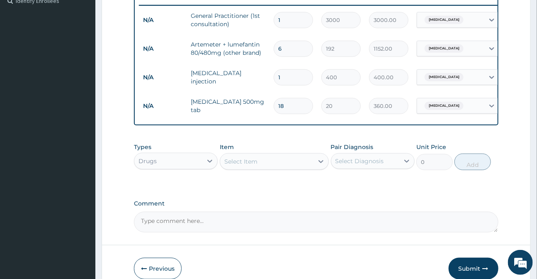
scroll to position [282, 0]
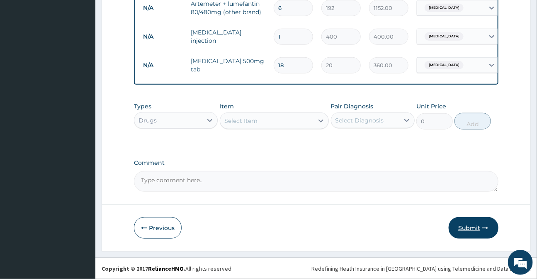
type input "18"
click at [463, 226] on button "Submit" at bounding box center [474, 228] width 50 height 22
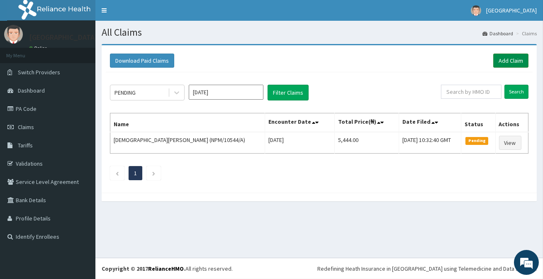
click at [503, 62] on link "Add Claim" at bounding box center [510, 61] width 35 height 14
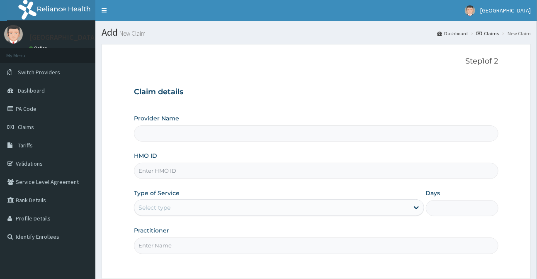
type input "[GEOGRAPHIC_DATA]"
click at [161, 170] on input "HMO ID" at bounding box center [316, 171] width 364 height 16
type input "MUL/10073/E"
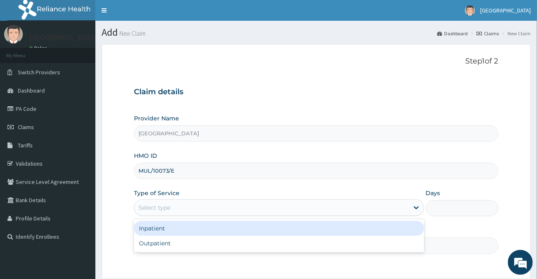
click at [195, 213] on div "Select type" at bounding box center [271, 207] width 274 height 13
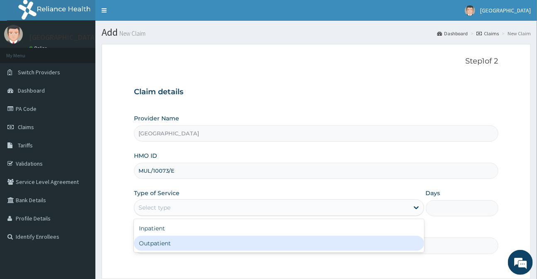
click at [176, 241] on div "Outpatient" at bounding box center [279, 243] width 290 height 15
type input "1"
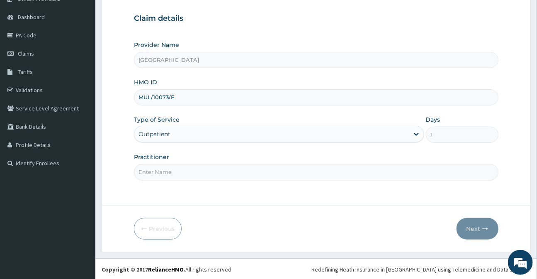
scroll to position [74, 0]
click at [219, 176] on input "Practitioner" at bounding box center [316, 171] width 364 height 16
type input "DR [PERSON_NAME]"
click at [486, 224] on button "Next" at bounding box center [478, 228] width 42 height 22
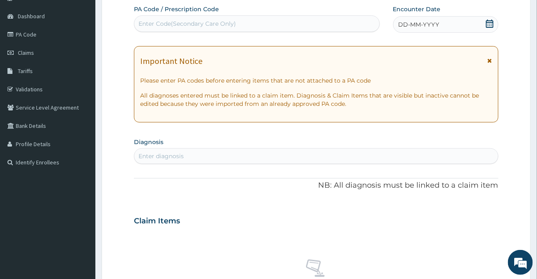
click at [490, 23] on icon at bounding box center [490, 24] width 8 height 8
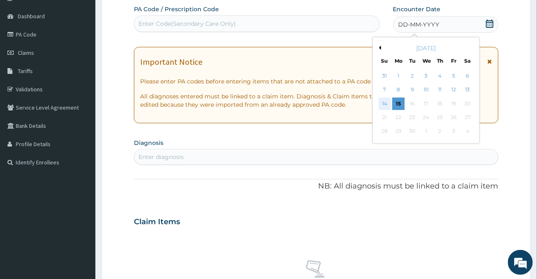
click at [386, 103] on div "14" at bounding box center [384, 104] width 12 height 12
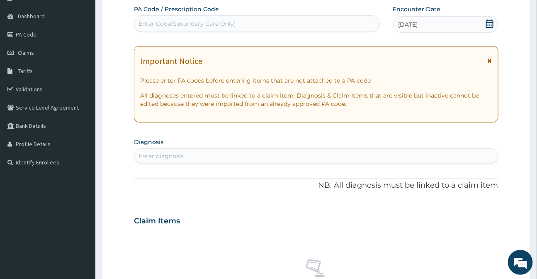
click at [491, 59] on icon at bounding box center [490, 61] width 5 height 6
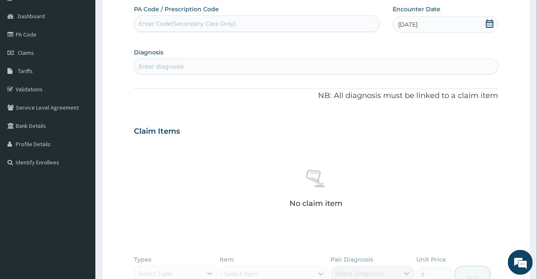
click at [201, 63] on div "Enter diagnosis" at bounding box center [316, 66] width 364 height 13
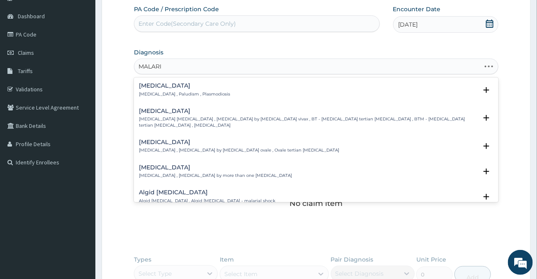
type input "MALARIA"
click at [183, 90] on div "Malaria Malaria , Paludism , Plasmodiosis" at bounding box center [184, 90] width 91 height 15
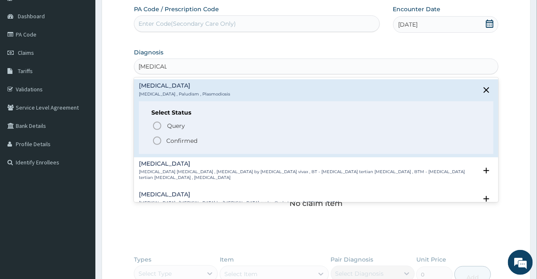
drag, startPoint x: 158, startPoint y: 139, endPoint x: 171, endPoint y: 132, distance: 14.7
click at [159, 138] on icon "status option filled" at bounding box center [157, 141] width 10 height 10
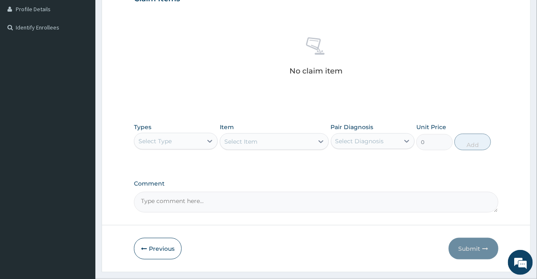
scroll to position [225, 0]
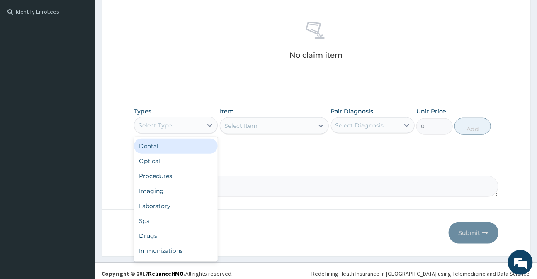
click at [185, 127] on div "Select Type" at bounding box center [168, 125] width 68 height 13
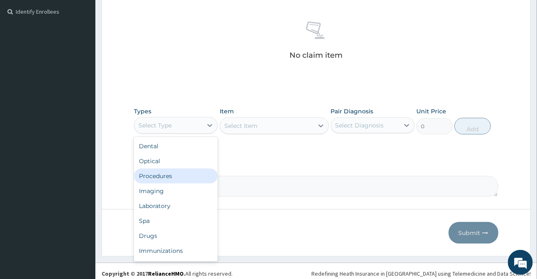
click at [171, 173] on div "Procedures" at bounding box center [176, 175] width 84 height 15
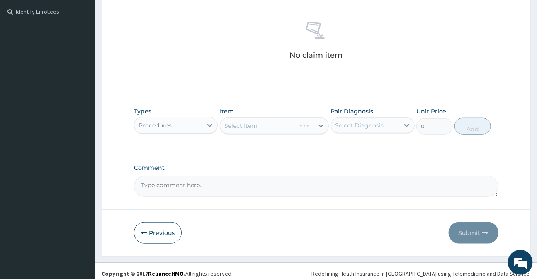
click at [243, 128] on div "Select Item" at bounding box center [274, 125] width 109 height 17
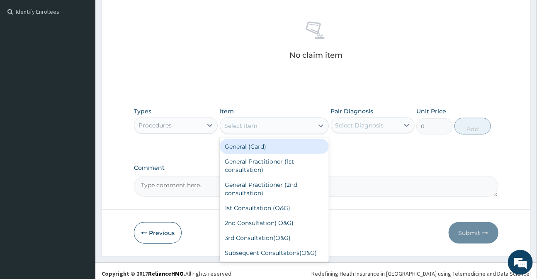
click at [240, 129] on div "Select Item" at bounding box center [241, 126] width 33 height 8
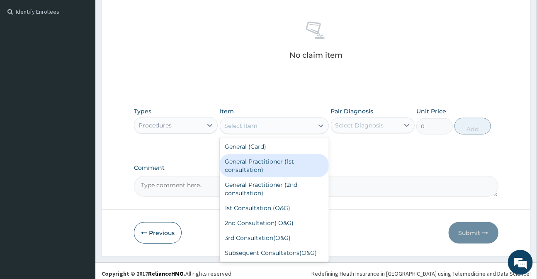
click at [239, 160] on div "General Practitioner (1st consultation)" at bounding box center [274, 165] width 109 height 23
type input "3000"
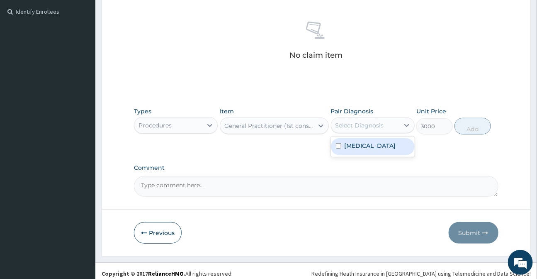
click at [365, 125] on div "Select Diagnosis" at bounding box center [360, 125] width 49 height 8
drag, startPoint x: 355, startPoint y: 146, endPoint x: 373, endPoint y: 143, distance: 18.6
click at [356, 145] on label "Malaria" at bounding box center [370, 146] width 51 height 8
checkbox input "true"
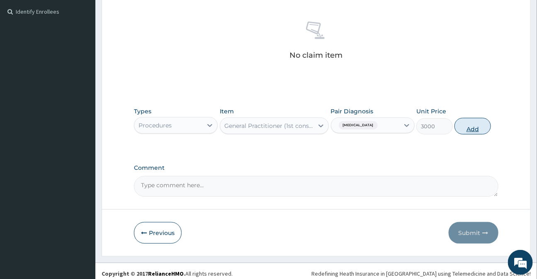
click at [474, 127] on button "Add" at bounding box center [473, 126] width 37 height 17
type input "0"
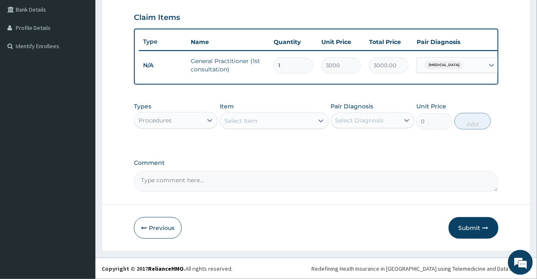
scroll to position [195, 0]
click at [179, 120] on div "Procedures" at bounding box center [168, 120] width 68 height 13
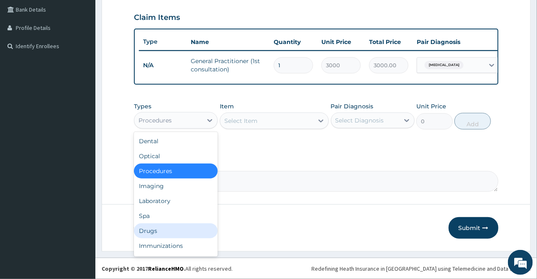
click at [153, 232] on div "Drugs" at bounding box center [176, 230] width 84 height 15
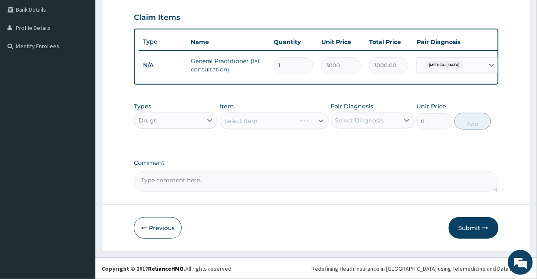
click at [251, 124] on div "Select Item" at bounding box center [274, 120] width 109 height 17
click at [231, 123] on div "Select Item" at bounding box center [274, 120] width 109 height 17
click at [232, 120] on div "Select Item" at bounding box center [241, 121] width 33 height 8
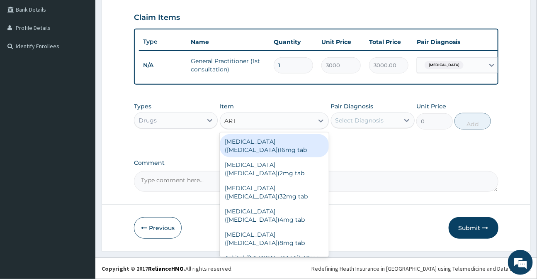
type input "ARTE"
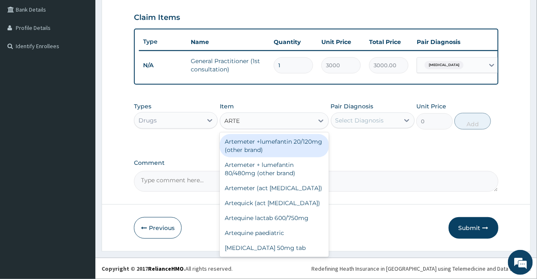
click at [252, 154] on div "Artemeter +lumefantin 20/120mg (other brand)" at bounding box center [274, 145] width 109 height 23
type input "50"
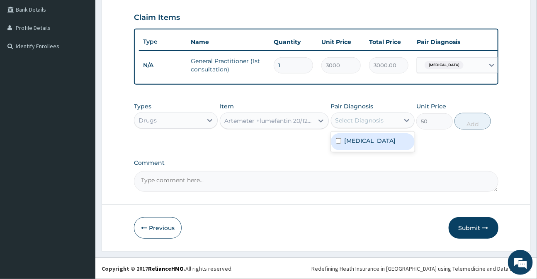
click at [361, 122] on div "Select Diagnosis" at bounding box center [360, 120] width 49 height 8
click at [358, 140] on label "Malaria" at bounding box center [370, 141] width 51 height 8
checkbox input "true"
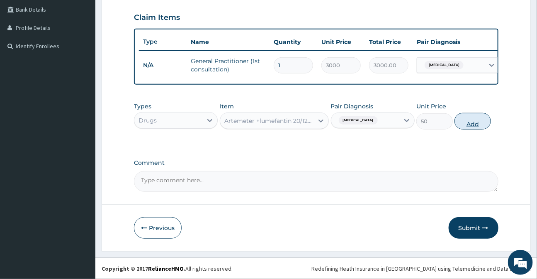
click at [477, 124] on button "Add" at bounding box center [473, 121] width 37 height 17
type input "0"
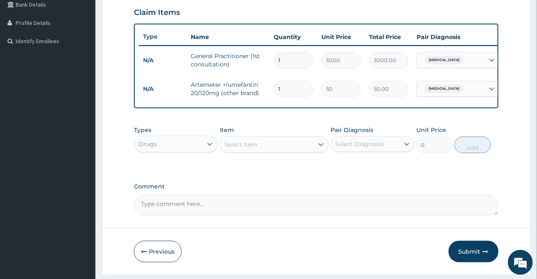
type input "0.00"
type input "6"
type input "300.00"
type input "6"
click at [266, 149] on div "Select Item" at bounding box center [266, 144] width 93 height 13
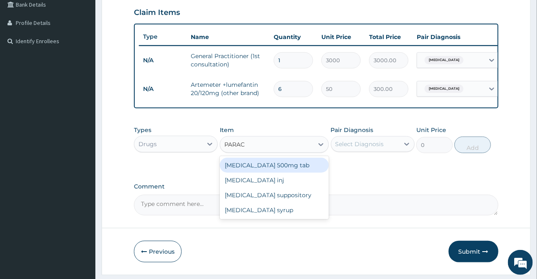
type input "PARACE"
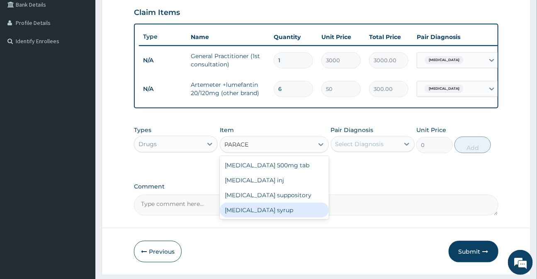
click at [264, 212] on div "Paracetamol syrup" at bounding box center [274, 210] width 109 height 15
type input "300"
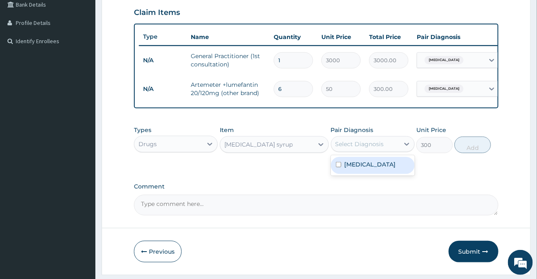
click at [365, 148] on div "Select Diagnosis" at bounding box center [360, 144] width 49 height 8
click at [353, 168] on label "Malaria" at bounding box center [370, 164] width 51 height 8
checkbox input "true"
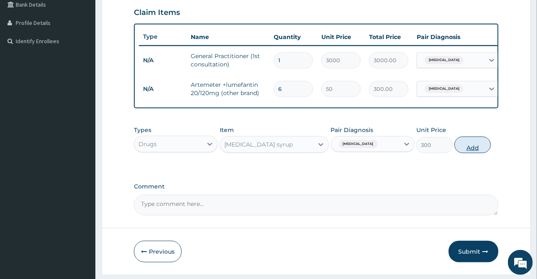
click at [475, 146] on button "Add" at bounding box center [473, 145] width 37 height 17
type input "0"
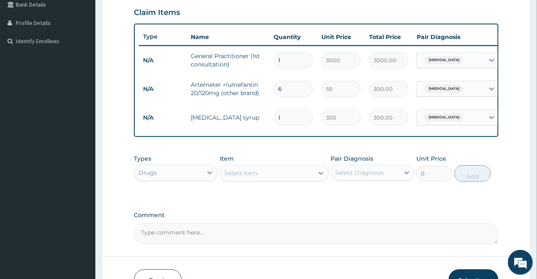
drag, startPoint x: 0, startPoint y: 184, endPoint x: 218, endPoint y: 83, distance: 240.5
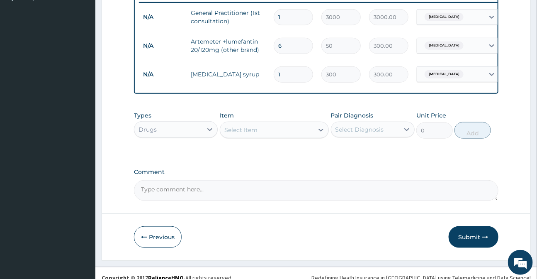
scroll to position [253, 0]
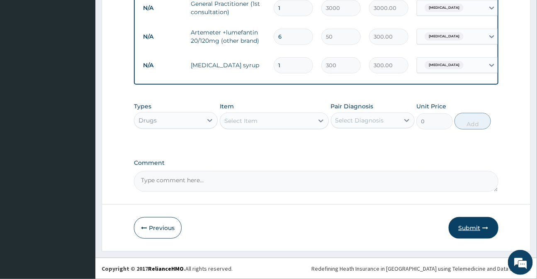
click at [464, 225] on button "Submit" at bounding box center [474, 228] width 50 height 22
